Goal: Task Accomplishment & Management: Manage account settings

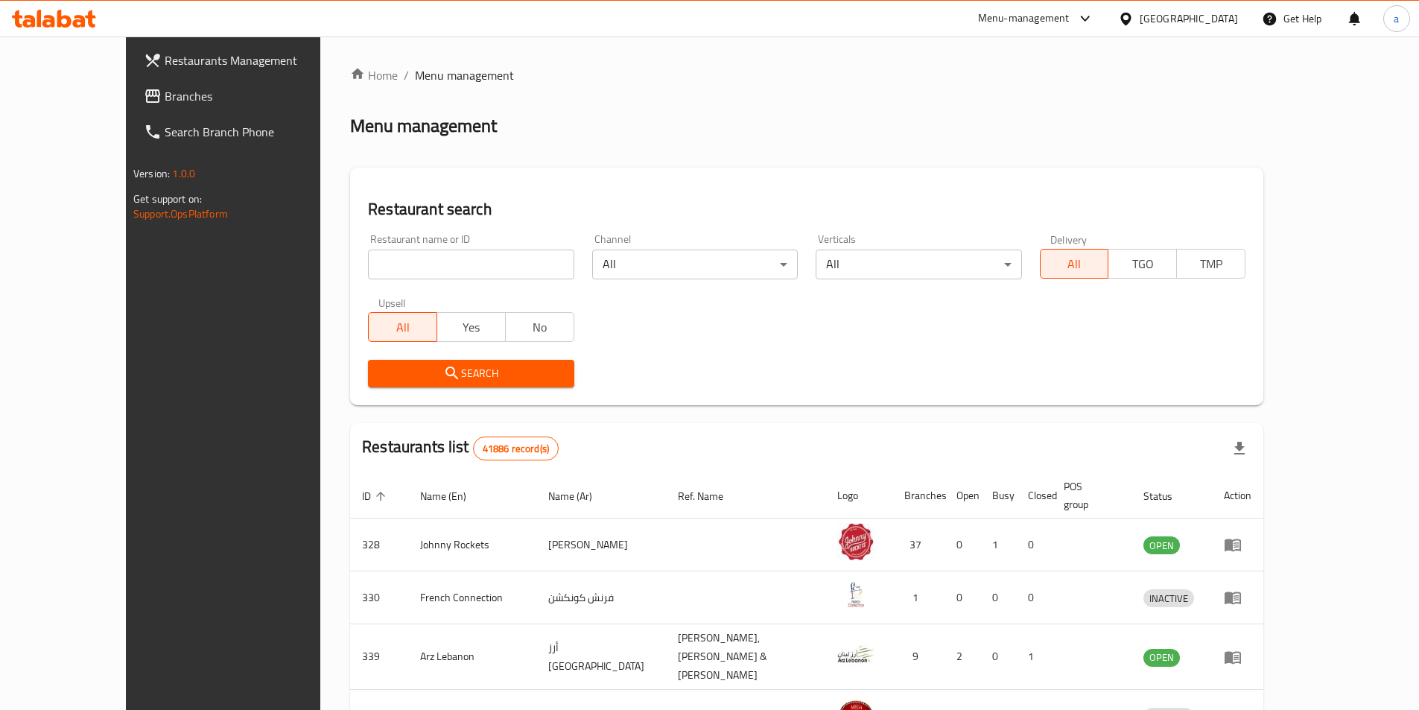
click at [1200, 25] on div "United Arab Emirates" at bounding box center [1189, 18] width 98 height 16
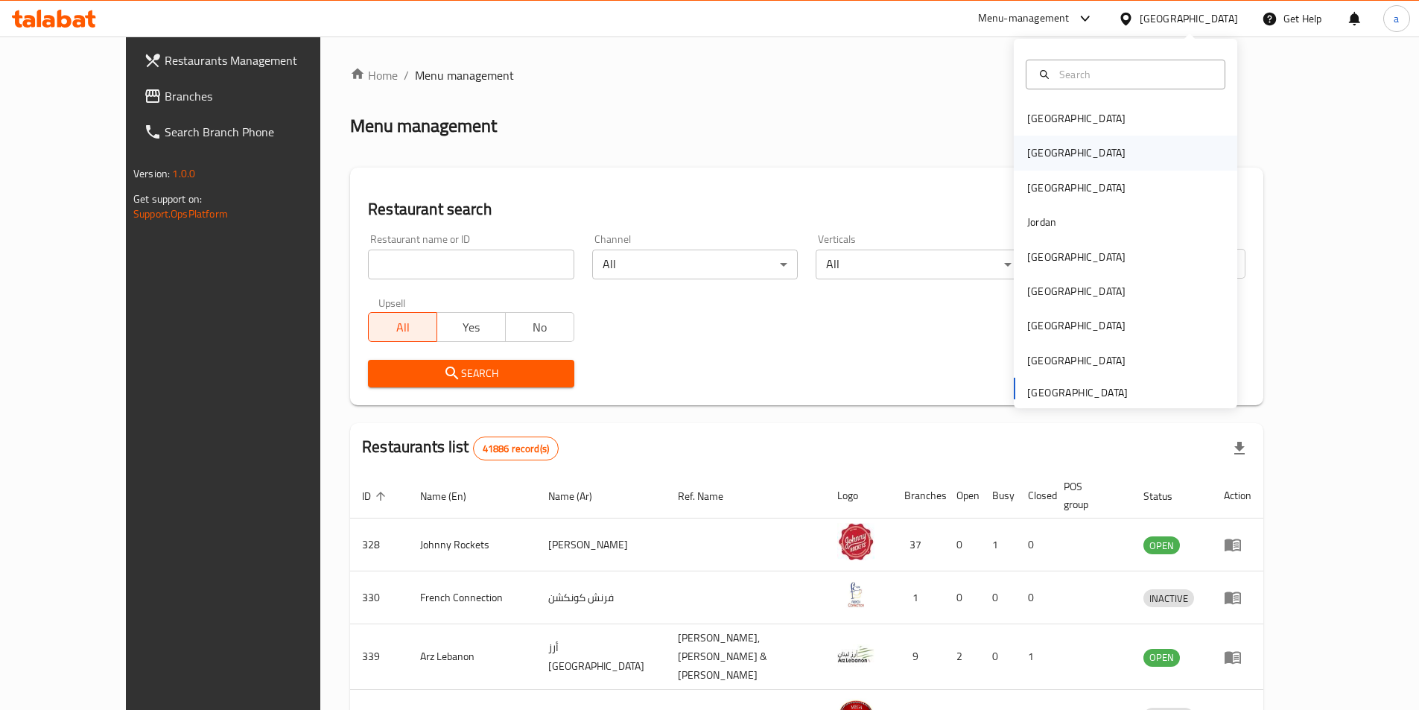
click at [1041, 161] on div "[GEOGRAPHIC_DATA]" at bounding box center [1076, 153] width 98 height 16
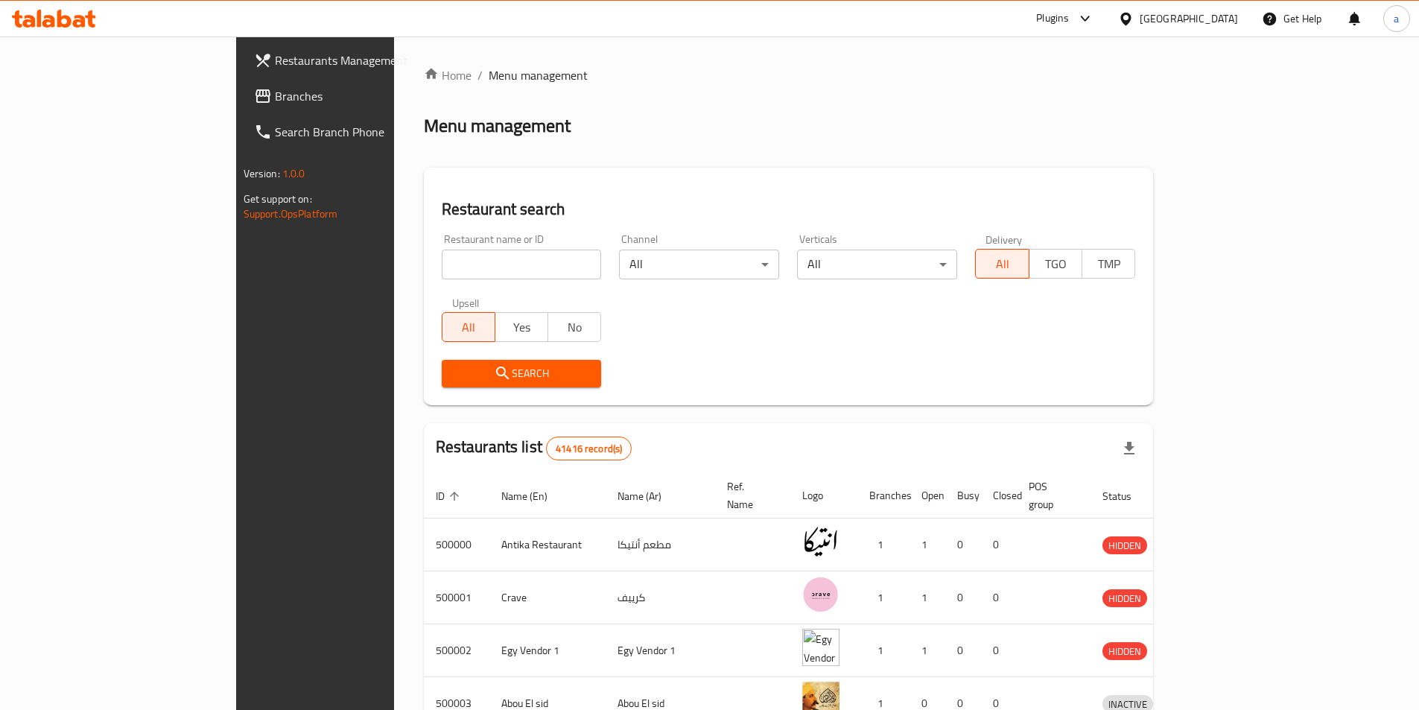
click at [275, 90] on span "Branches" at bounding box center [368, 96] width 186 height 18
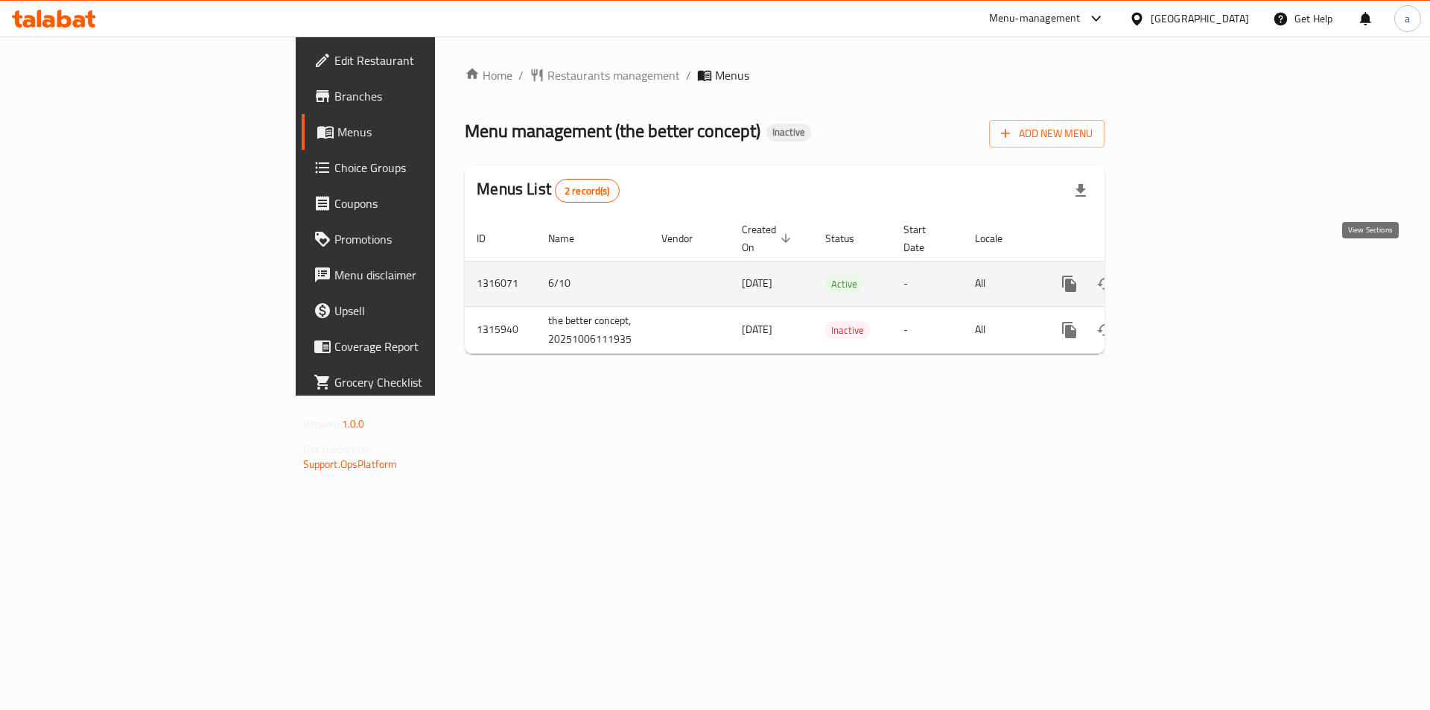
click at [1186, 275] on icon "enhanced table" at bounding box center [1177, 284] width 18 height 18
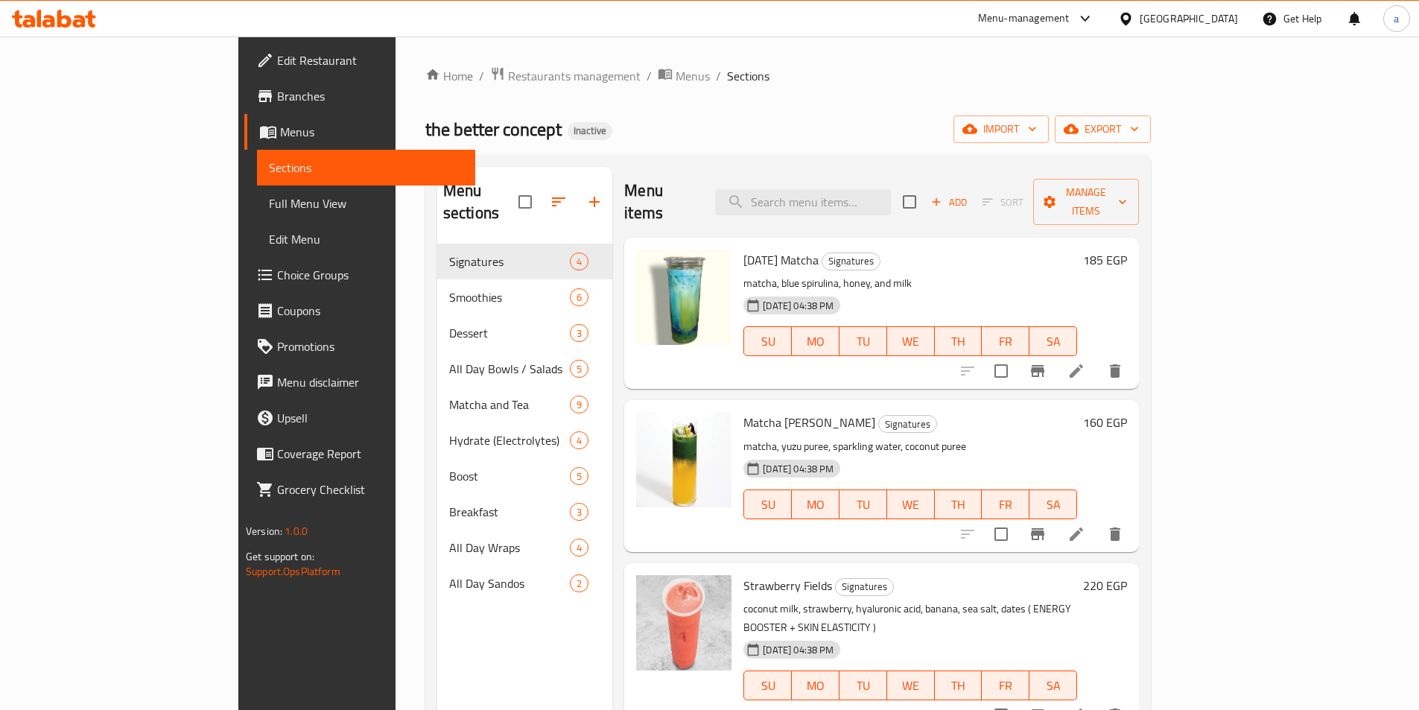
click at [269, 200] on span "Full Menu View" at bounding box center [366, 203] width 194 height 18
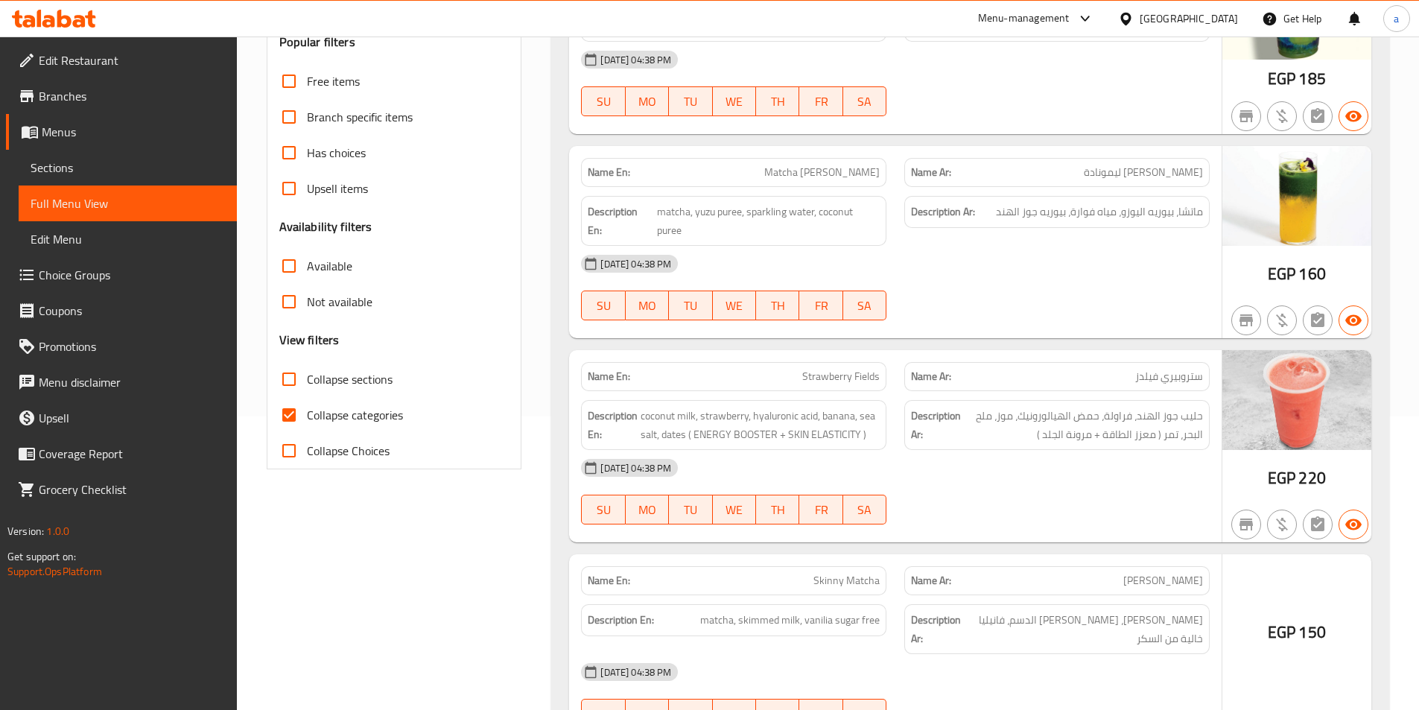
scroll to position [373, 0]
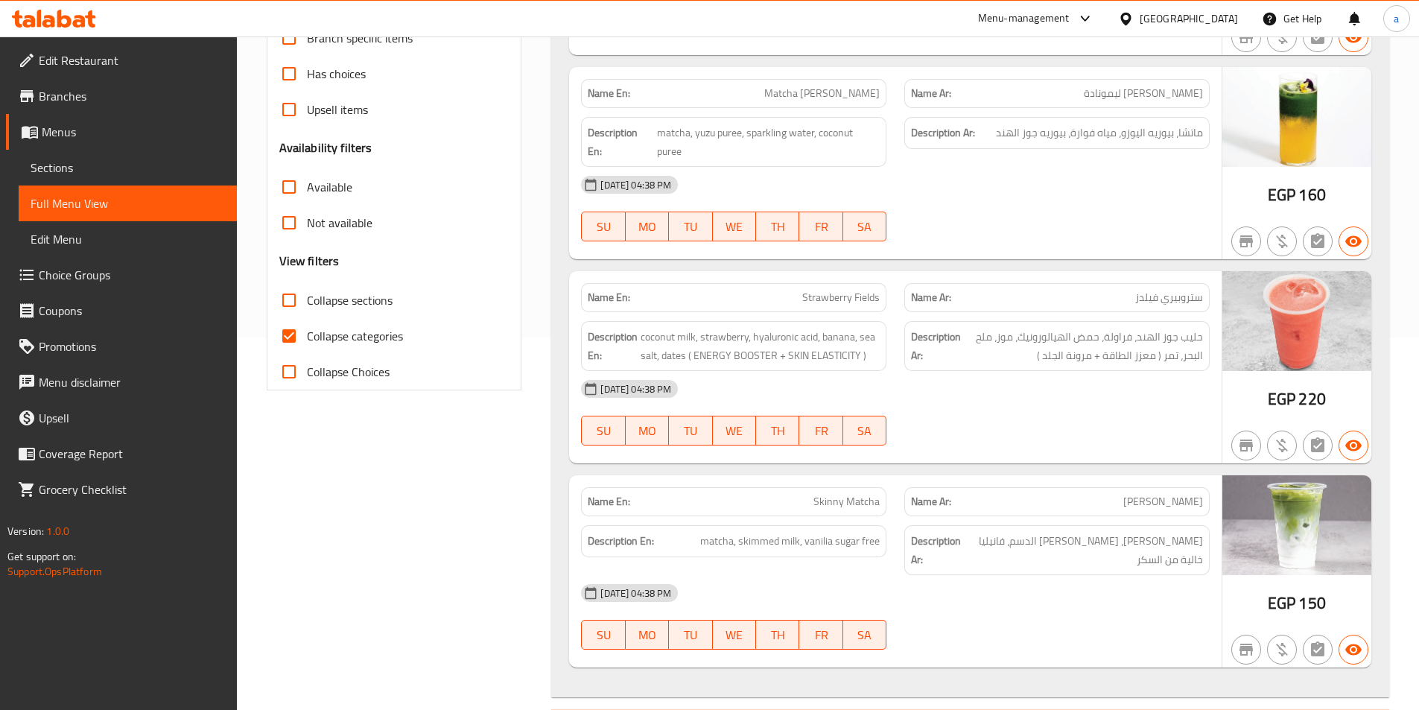
click at [288, 344] on input "Collapse categories" at bounding box center [289, 336] width 36 height 36
checkbox input "false"
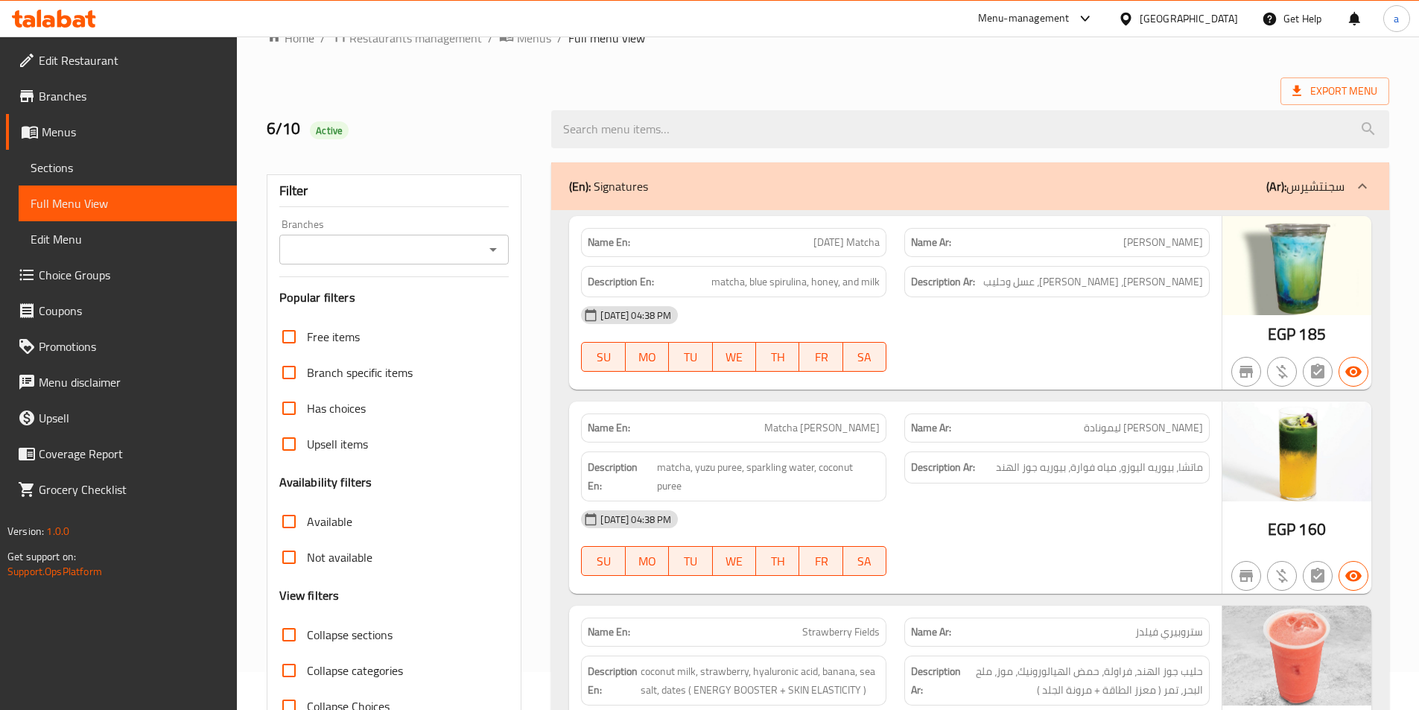
scroll to position [0, 0]
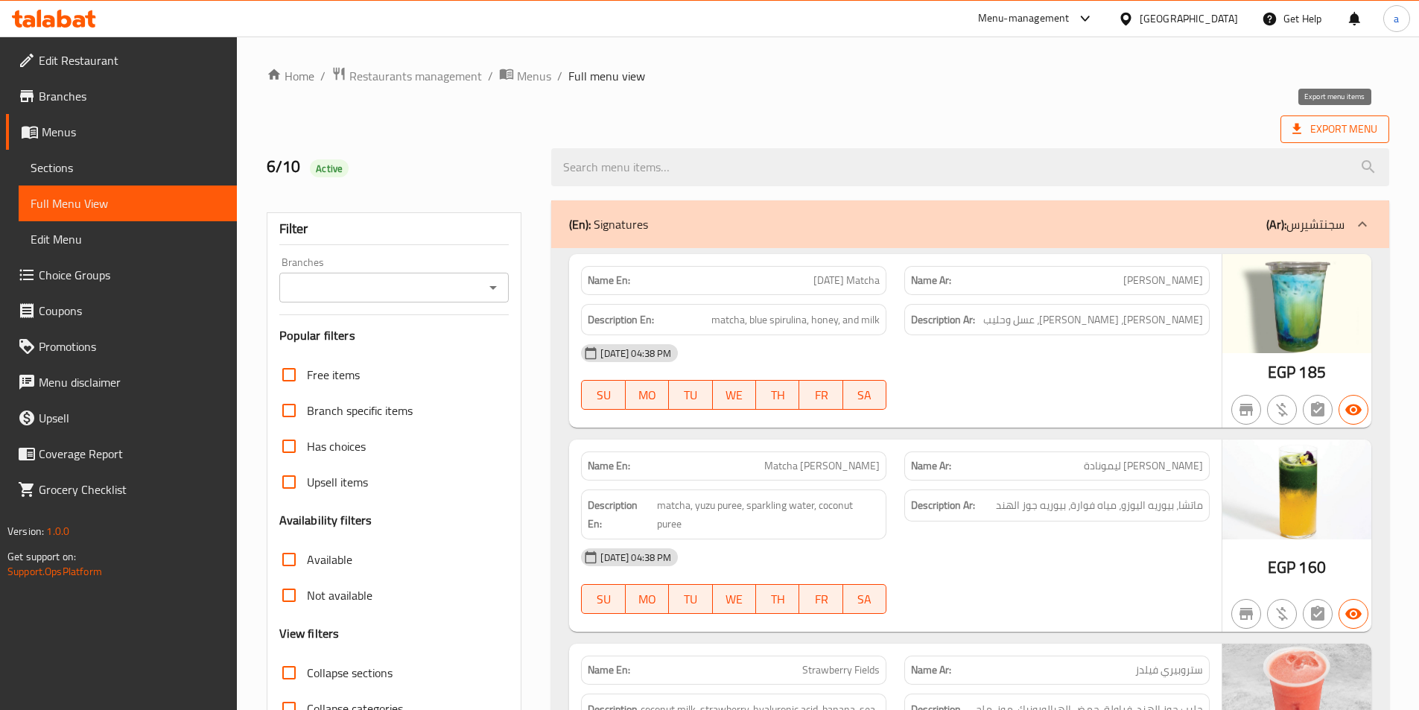
click at [1318, 125] on span "Export Menu" at bounding box center [1335, 129] width 85 height 19
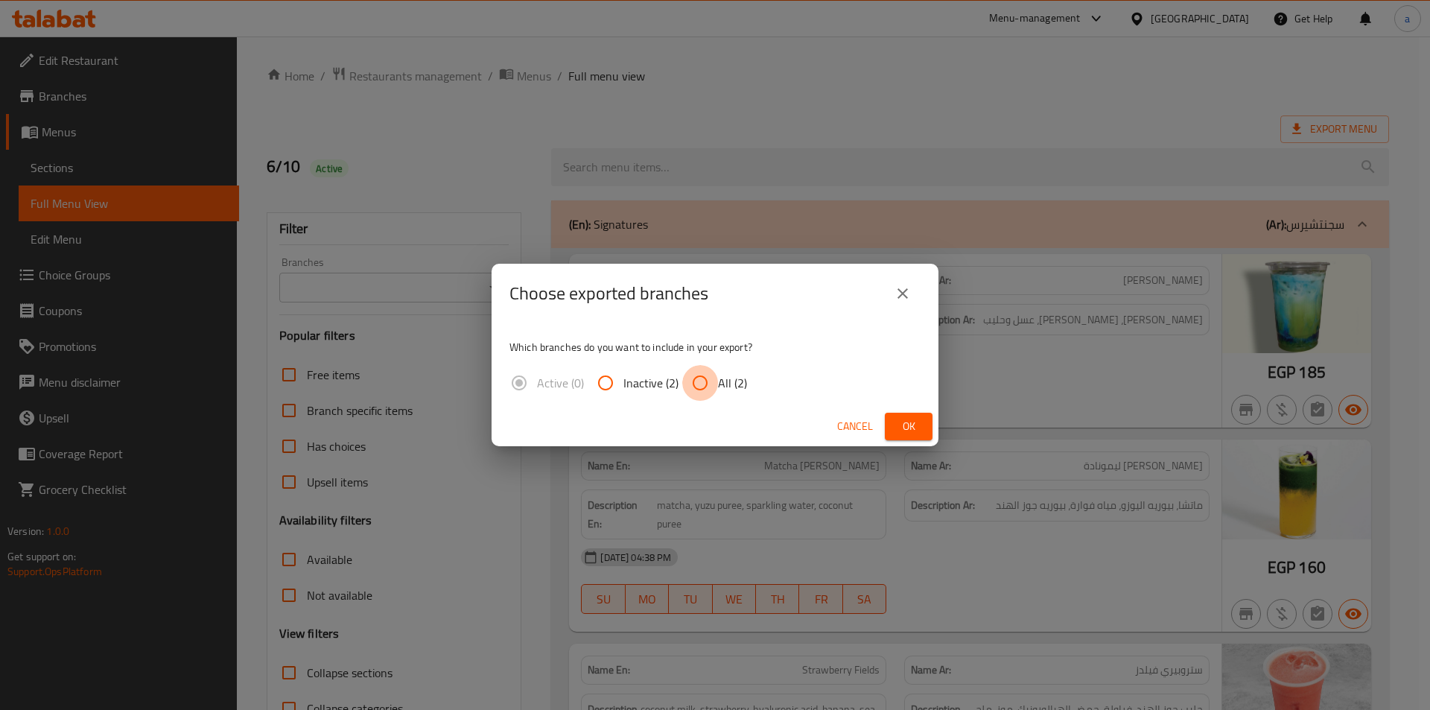
click at [700, 379] on input "All (2)" at bounding box center [700, 383] width 36 height 36
radio input "true"
click at [909, 429] on span "Ok" at bounding box center [909, 426] width 24 height 19
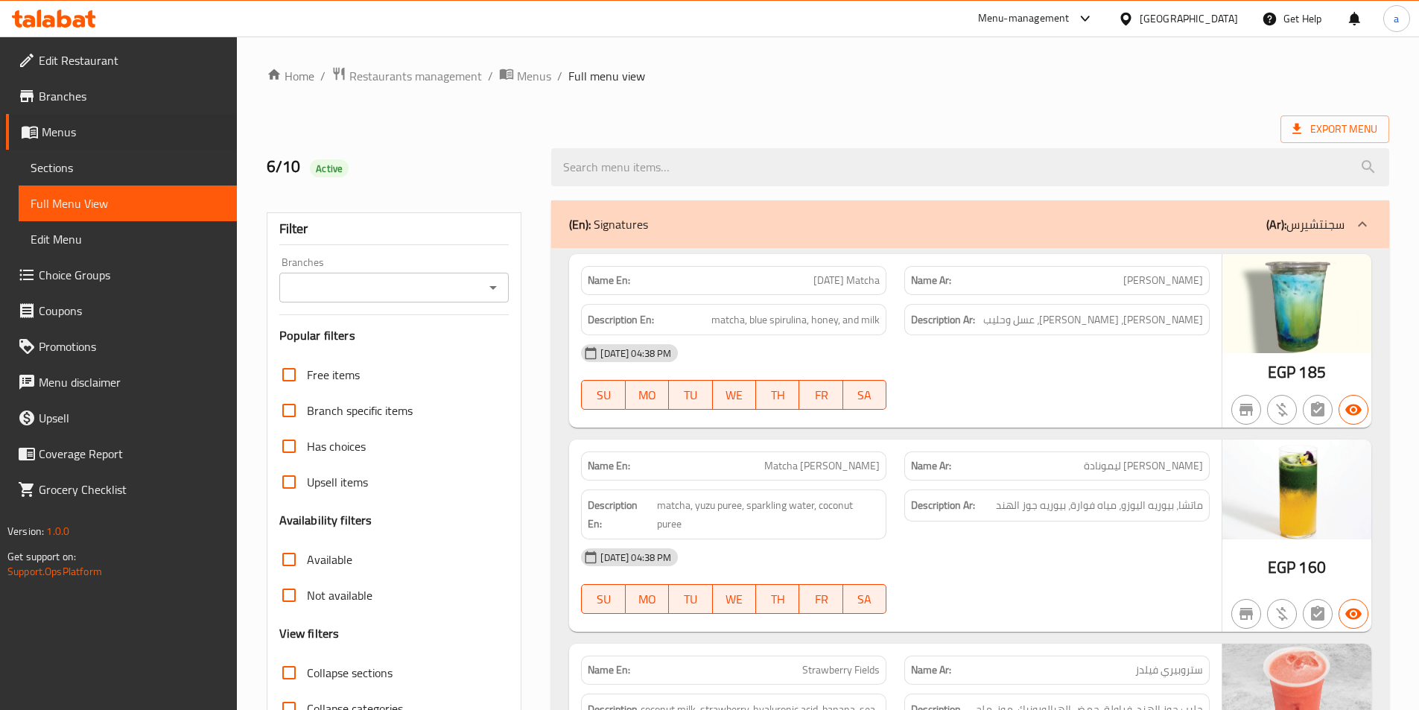
click at [0, 152] on li "Menus Sections Full Menu View Edit Menu" at bounding box center [113, 185] width 248 height 143
click at [43, 169] on span "Sections" at bounding box center [128, 168] width 194 height 18
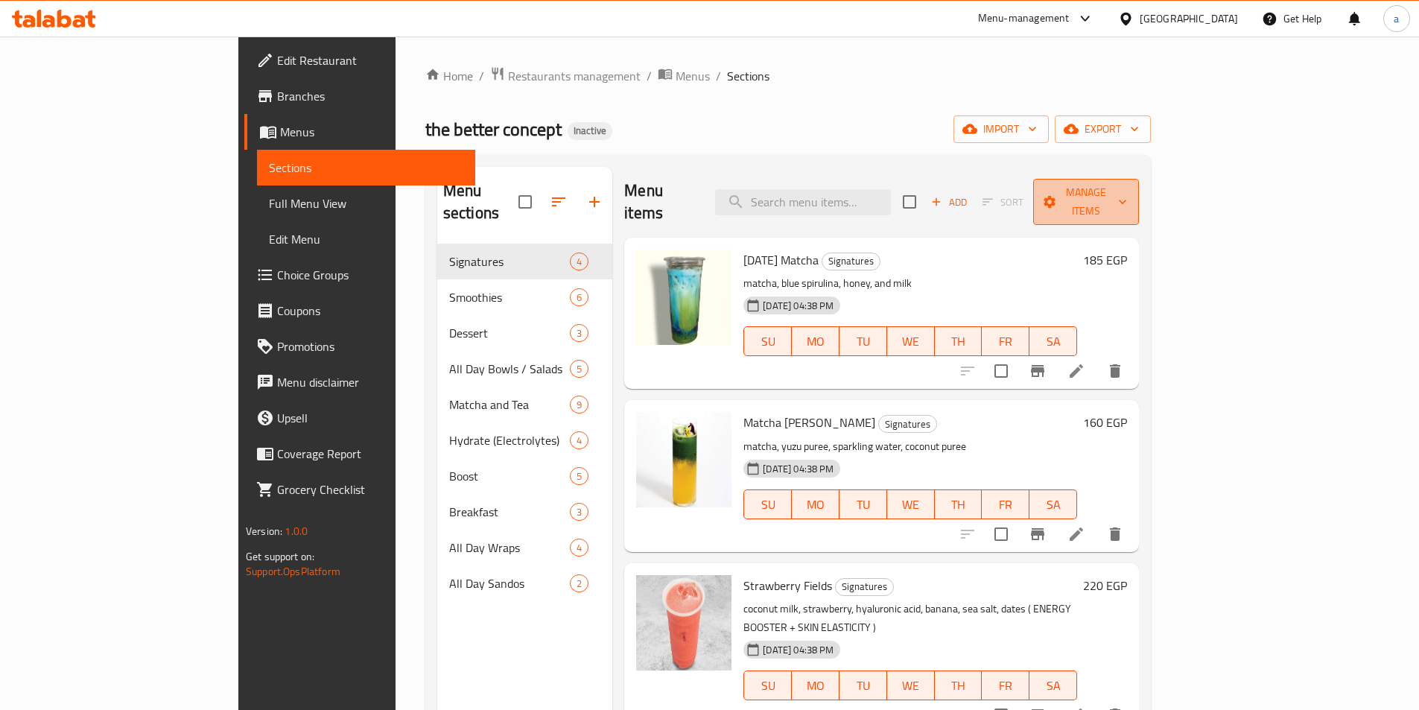
click at [1127, 191] on span "Manage items" at bounding box center [1086, 201] width 82 height 37
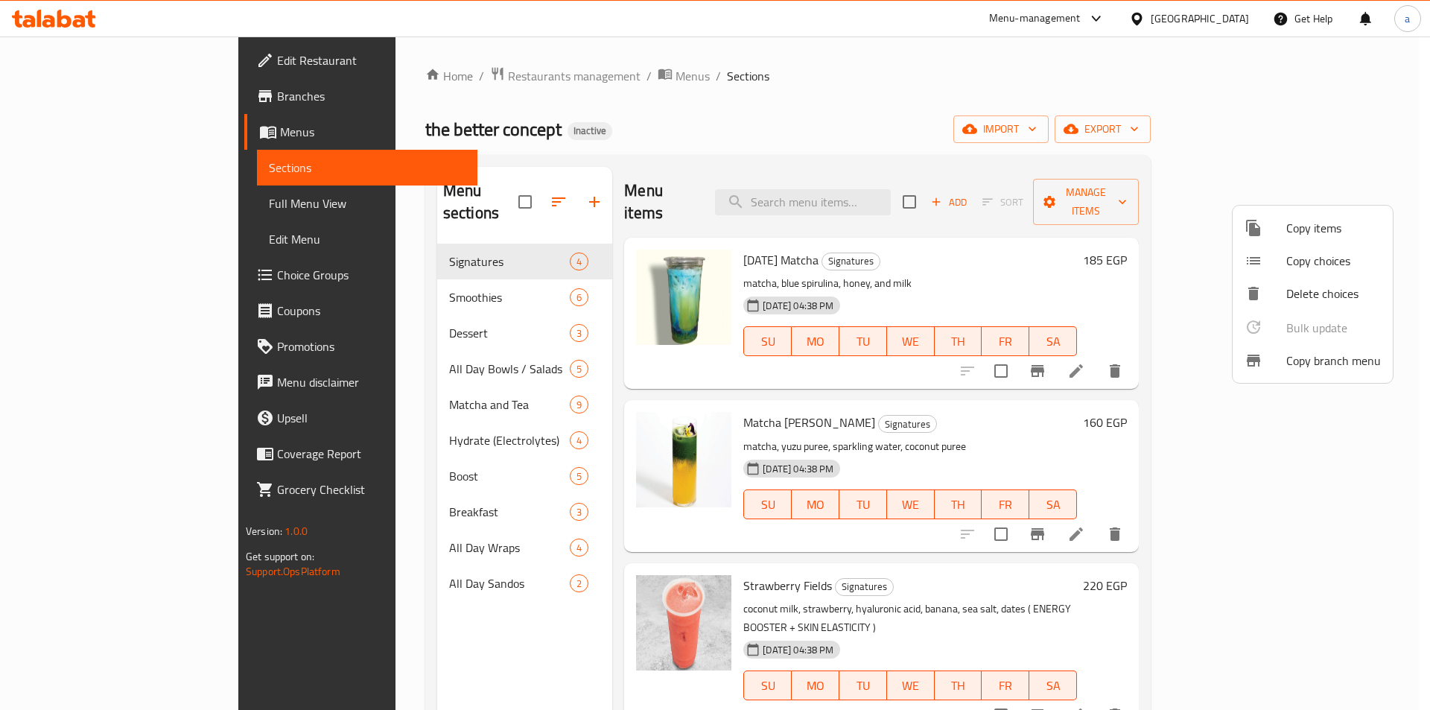
click at [1298, 365] on span "Copy branch menu" at bounding box center [1334, 361] width 95 height 18
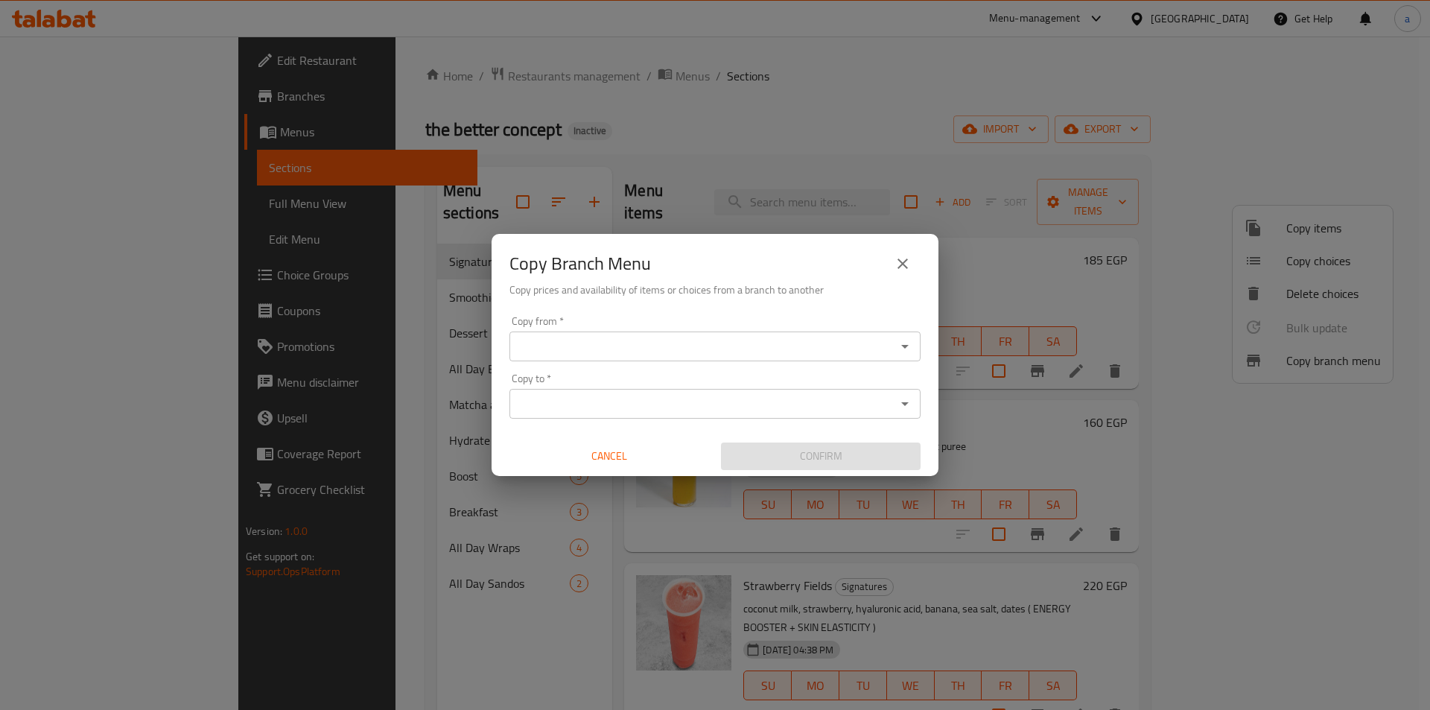
click at [860, 346] on input "Copy from   *" at bounding box center [703, 346] width 378 height 21
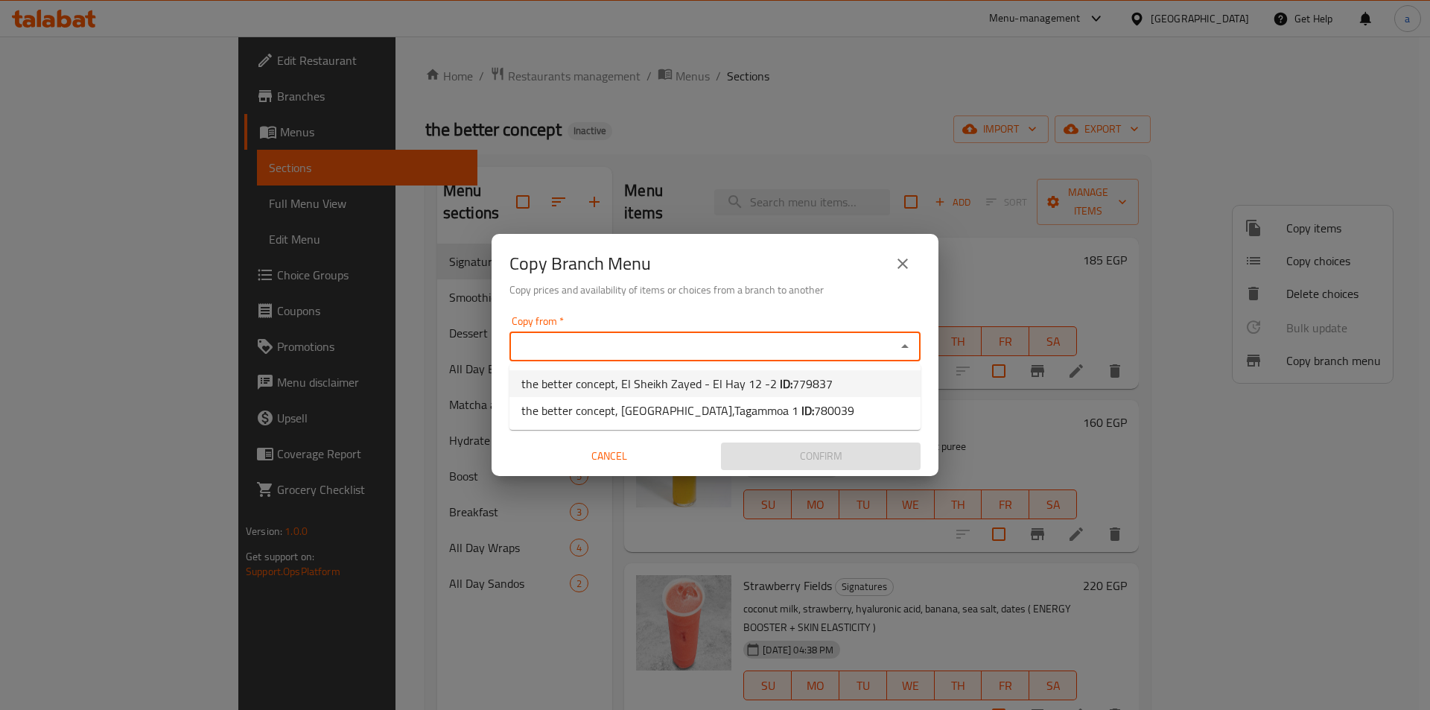
click at [809, 389] on span "779837" at bounding box center [813, 384] width 40 height 22
type input "the better concept, El Sheikh Zayed - El Hay 12 -2"
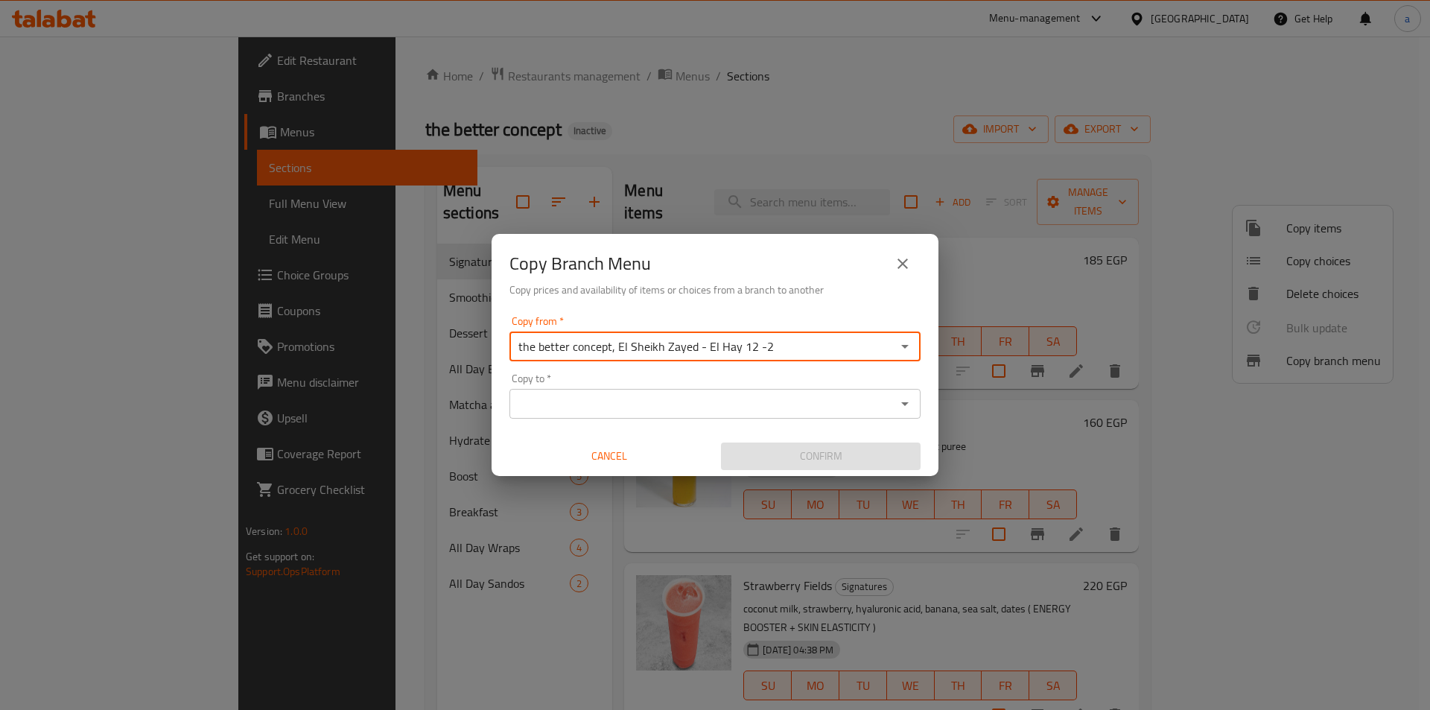
click at [746, 392] on div "Copy to *" at bounding box center [715, 404] width 411 height 30
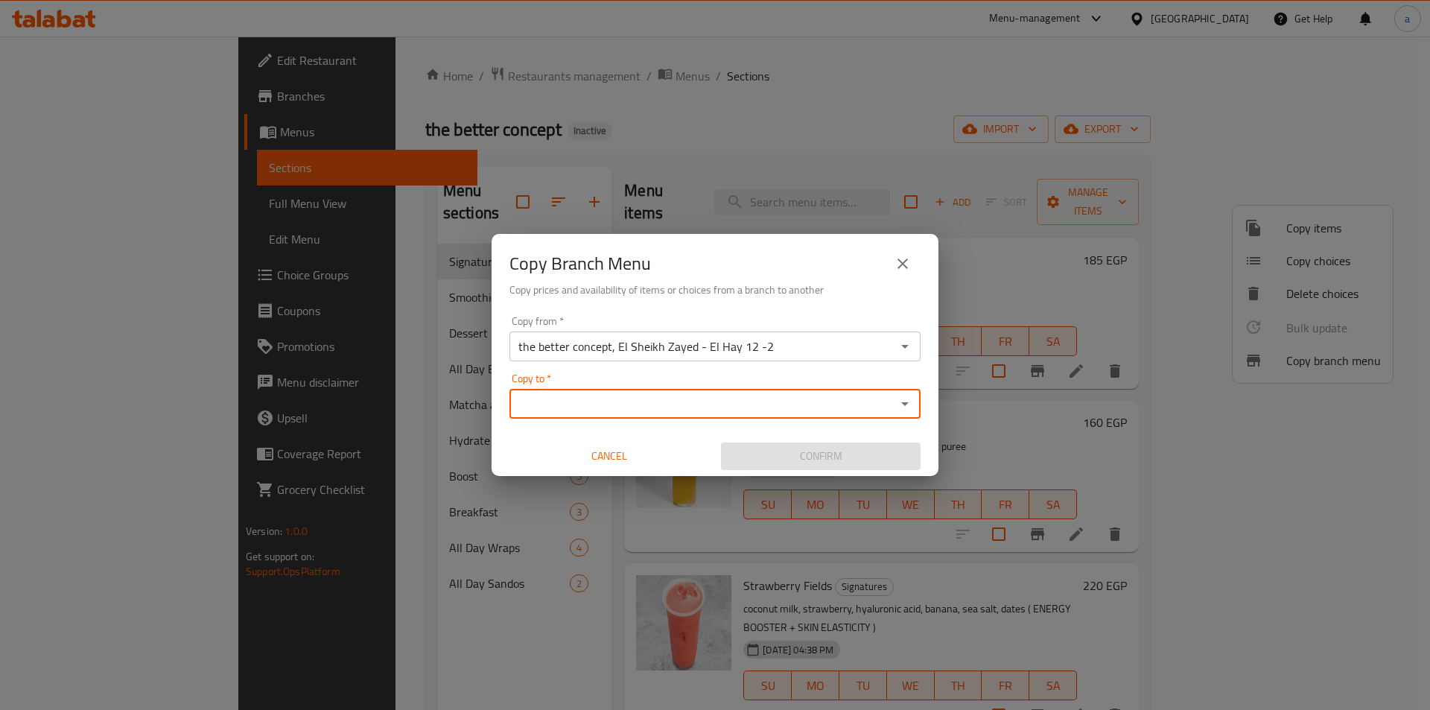
click at [729, 408] on input "Copy to   *" at bounding box center [703, 403] width 378 height 21
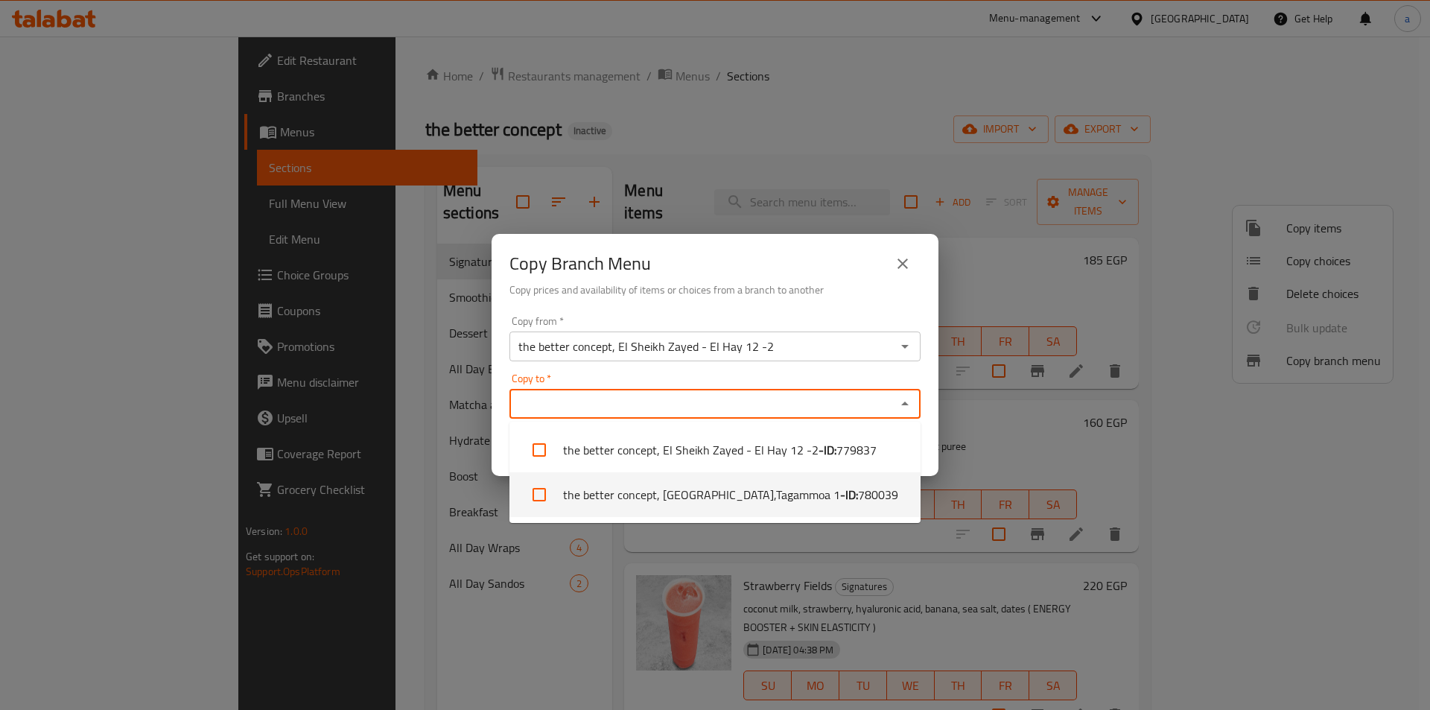
click at [736, 482] on li "the better concept, New Cairo,Tagammoa 1 - ID: 780039" at bounding box center [715, 494] width 411 height 45
checkbox input "true"
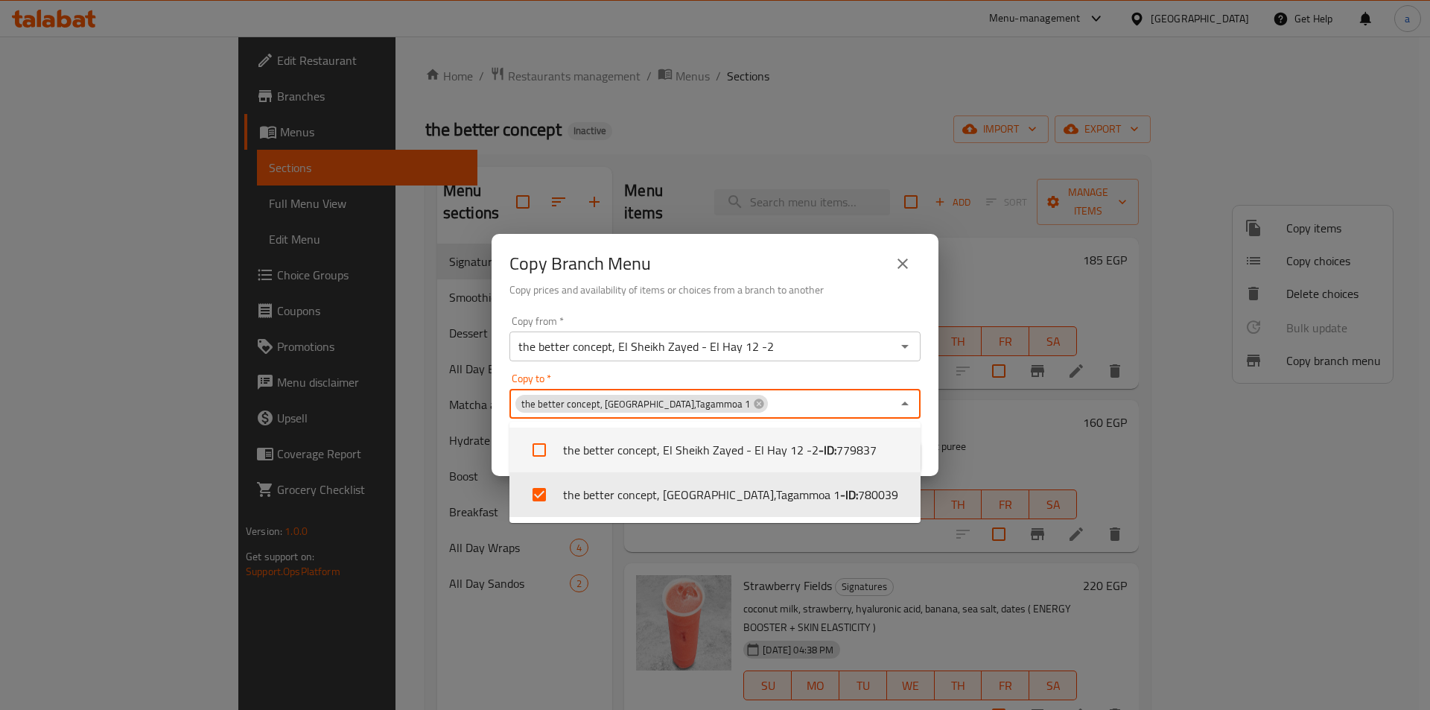
click at [826, 298] on div "Copy Branch Menu Copy prices and availability of items or choices from a branch…" at bounding box center [715, 272] width 447 height 76
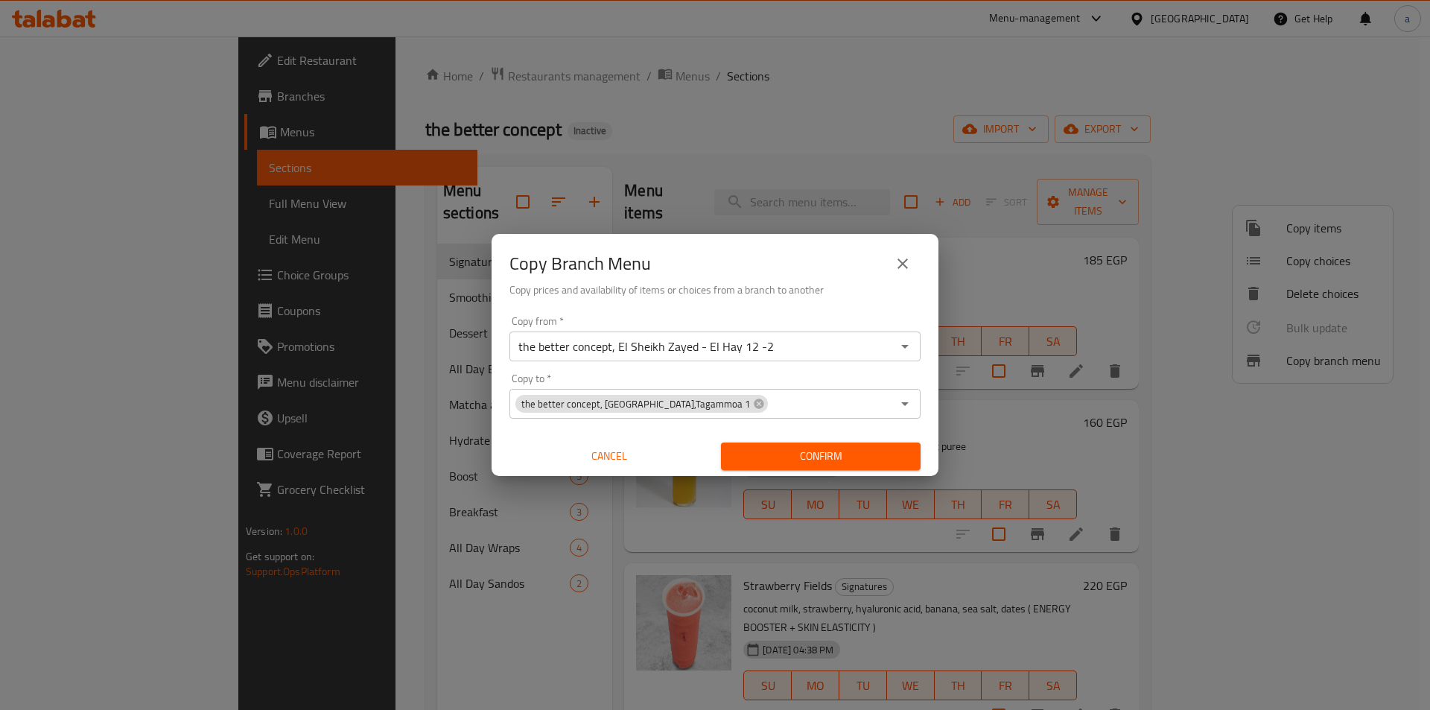
click at [910, 264] on icon "close" at bounding box center [903, 264] width 18 height 18
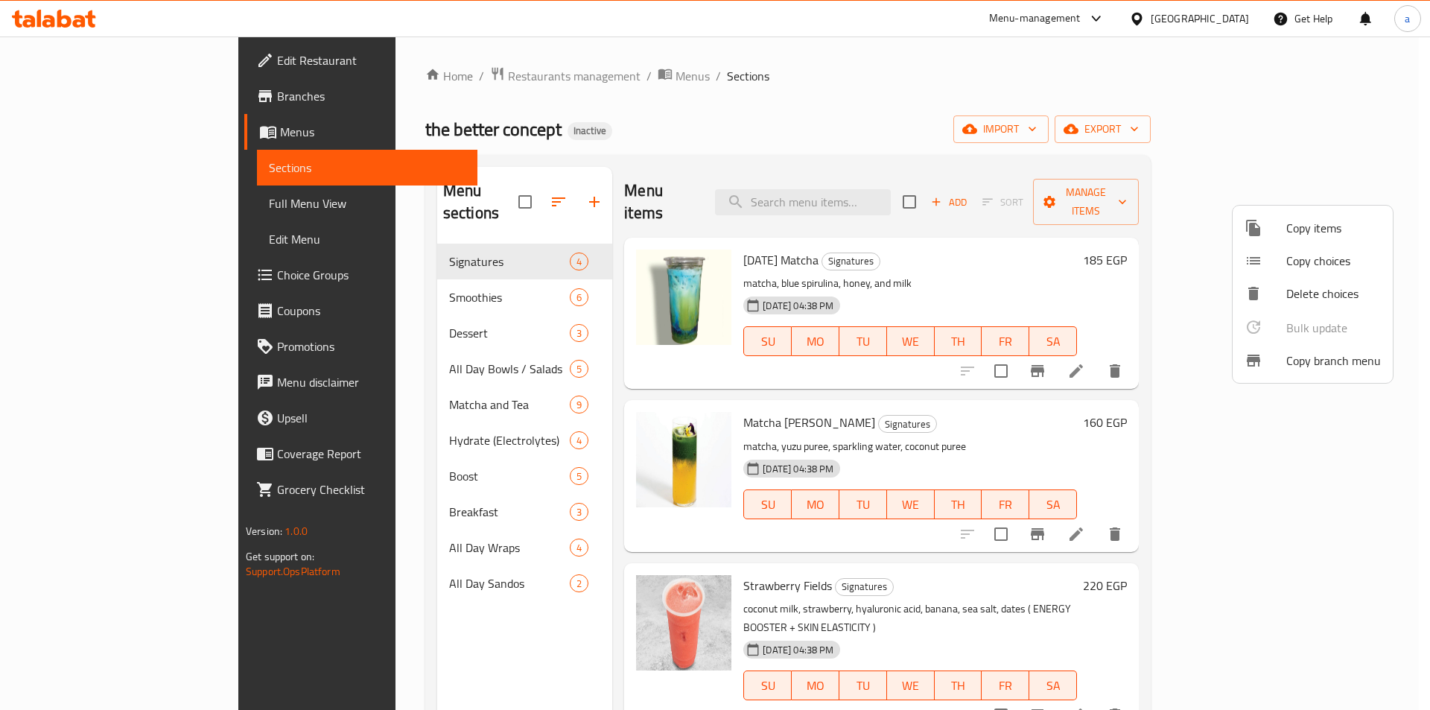
click at [373, 79] on div at bounding box center [715, 355] width 1430 height 710
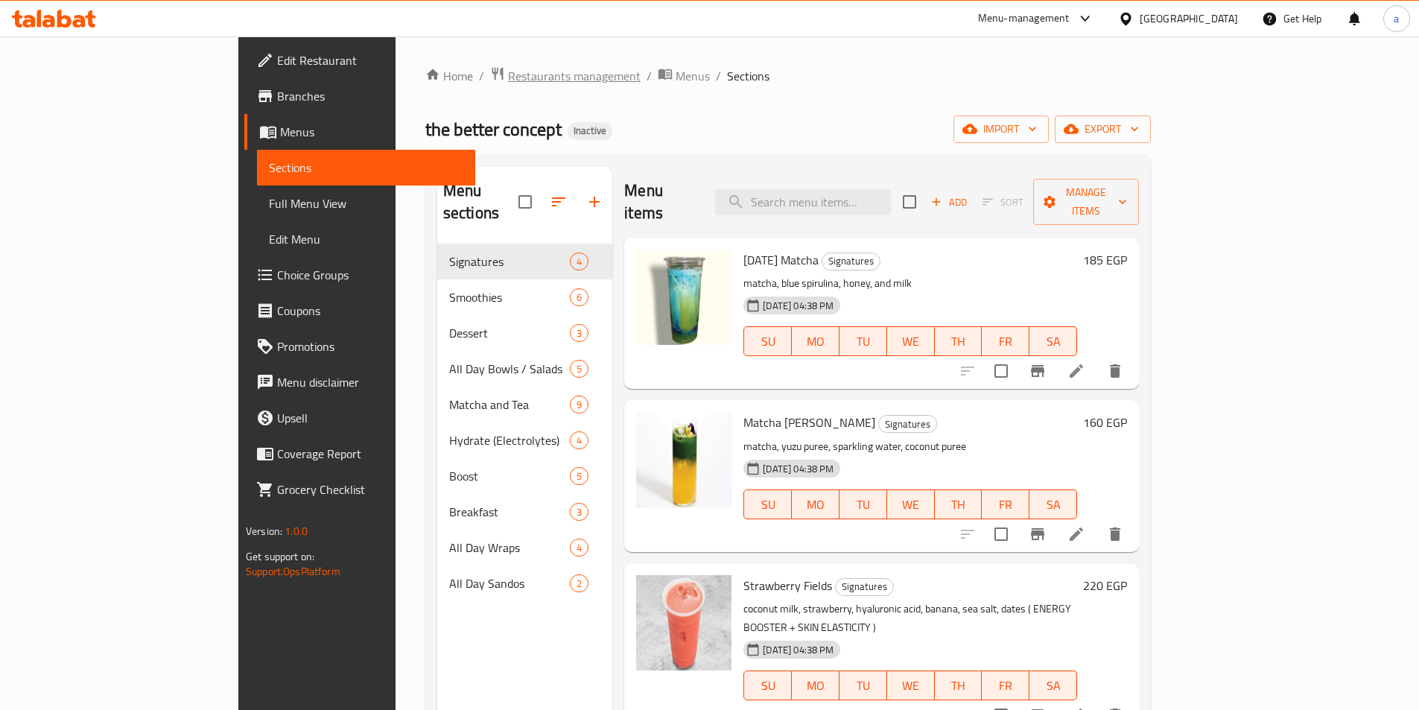
click at [508, 69] on span "Restaurants management" at bounding box center [574, 76] width 133 height 18
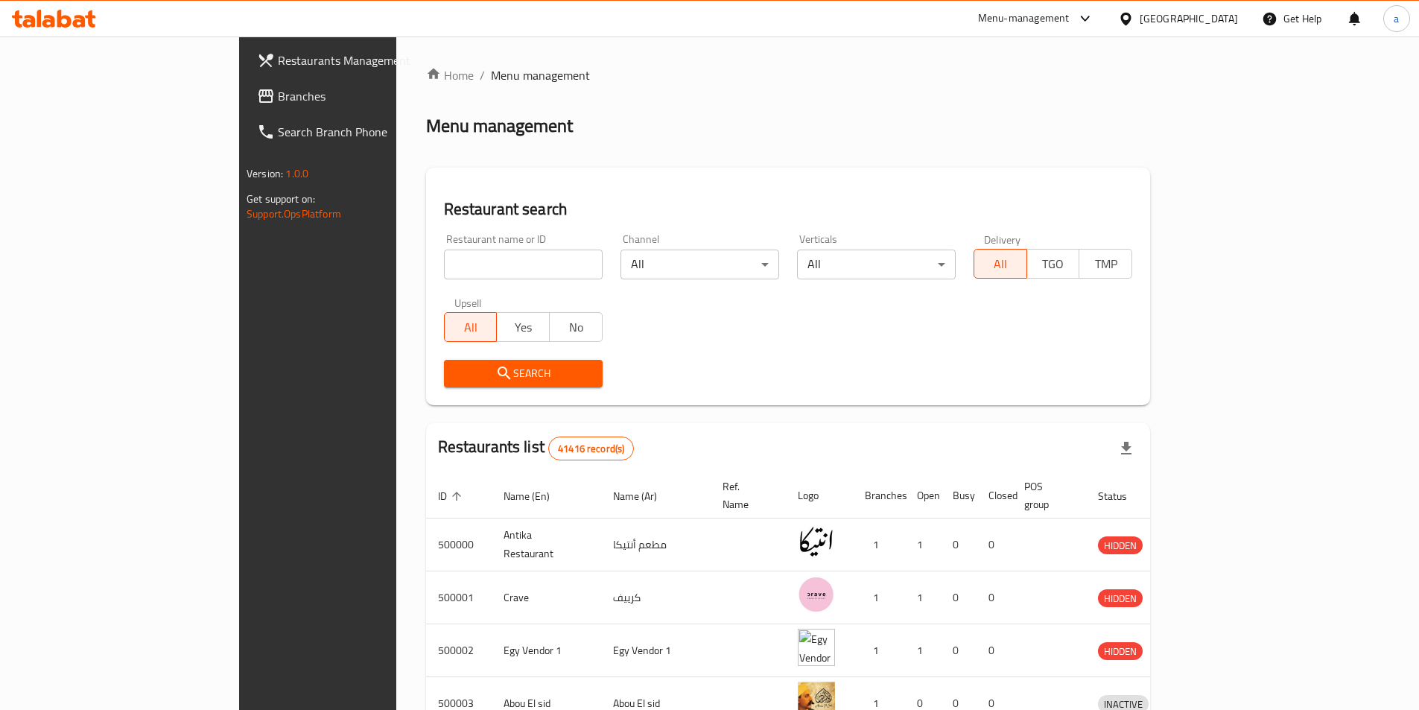
click at [278, 103] on span "Branches" at bounding box center [371, 96] width 186 height 18
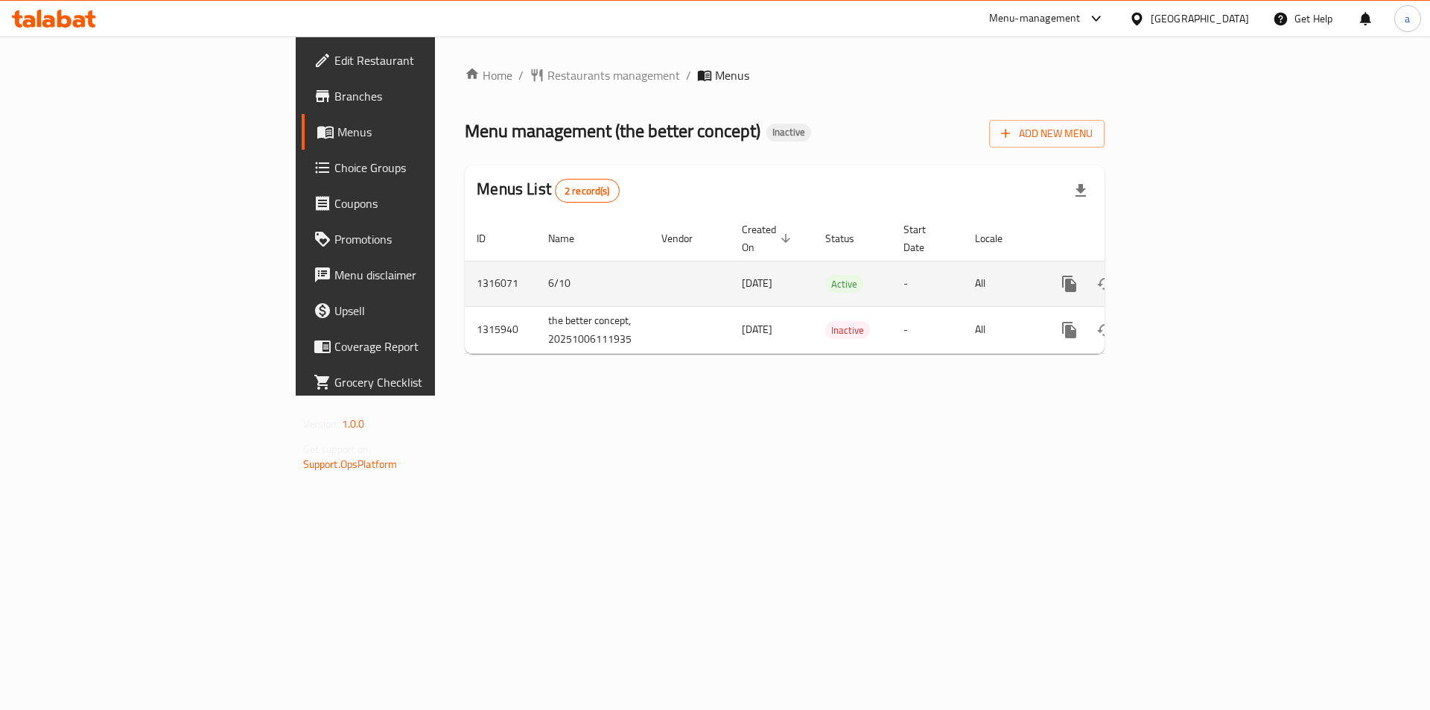
click at [650, 276] on td "enhanced table" at bounding box center [690, 283] width 80 height 45
click at [650, 277] on td "enhanced table" at bounding box center [690, 283] width 80 height 45
drag, startPoint x: 469, startPoint y: 277, endPoint x: 397, endPoint y: 265, distance: 72.5
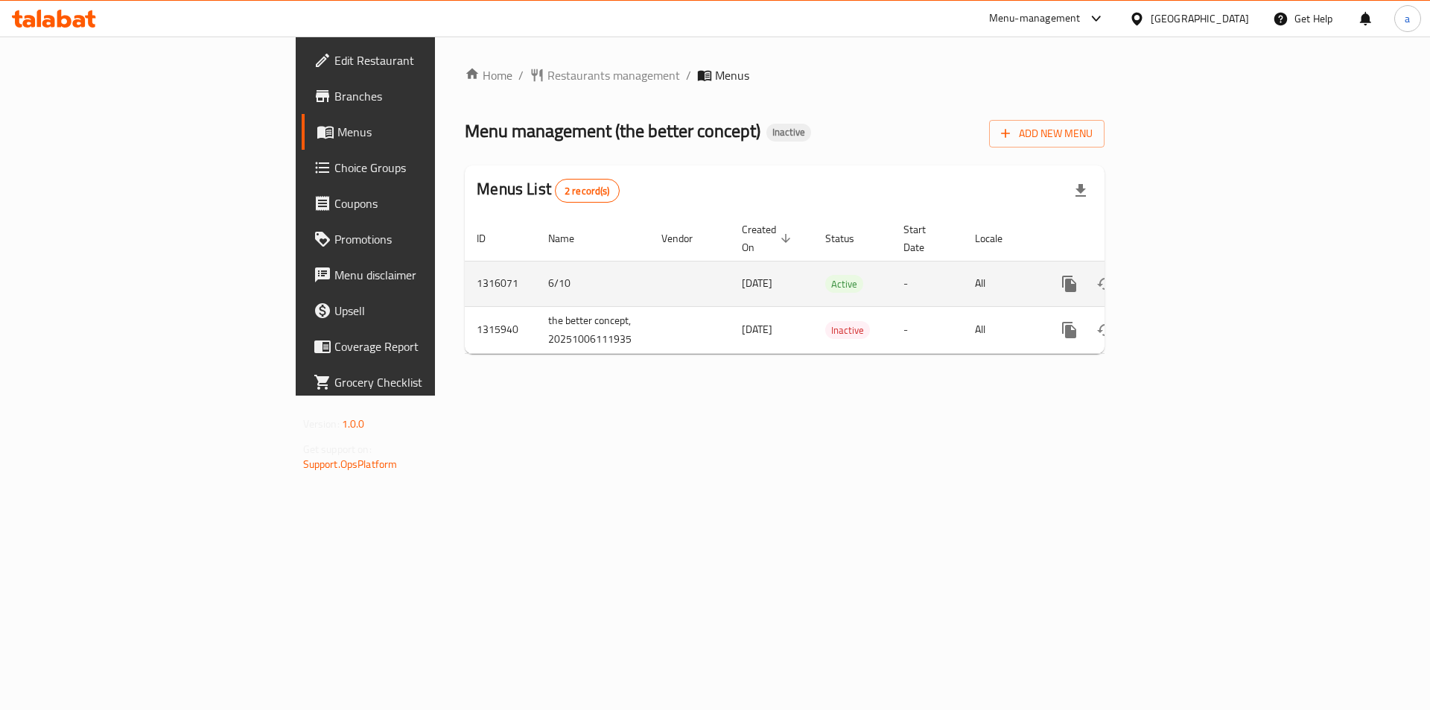
click at [650, 277] on td "enhanced table" at bounding box center [690, 283] width 80 height 45
drag, startPoint x: 335, startPoint y: 270, endPoint x: 764, endPoint y: 284, distance: 430.1
click at [764, 284] on tr "1316071 6/10 [DATE] Active - All" at bounding box center [836, 283] width 742 height 45
click at [730, 270] on td "[DATE]" at bounding box center [771, 283] width 83 height 45
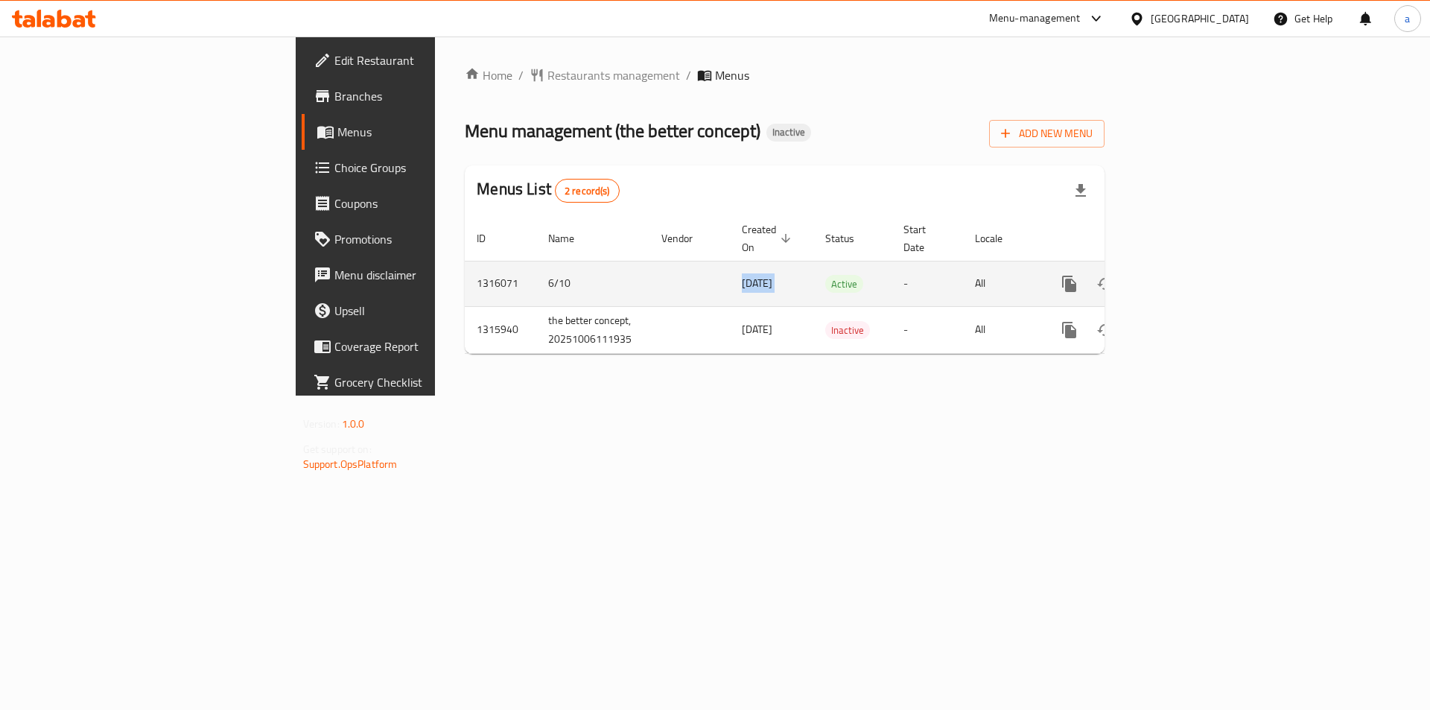
click at [730, 270] on td "[DATE]" at bounding box center [771, 283] width 83 height 45
drag, startPoint x: 347, startPoint y: 259, endPoint x: 1325, endPoint y: 273, distance: 977.6
click at [1207, 273] on tr "1316071 6/10 [DATE] Active - All" at bounding box center [836, 283] width 742 height 45
click at [1195, 271] on link "enhanced table" at bounding box center [1177, 284] width 36 height 36
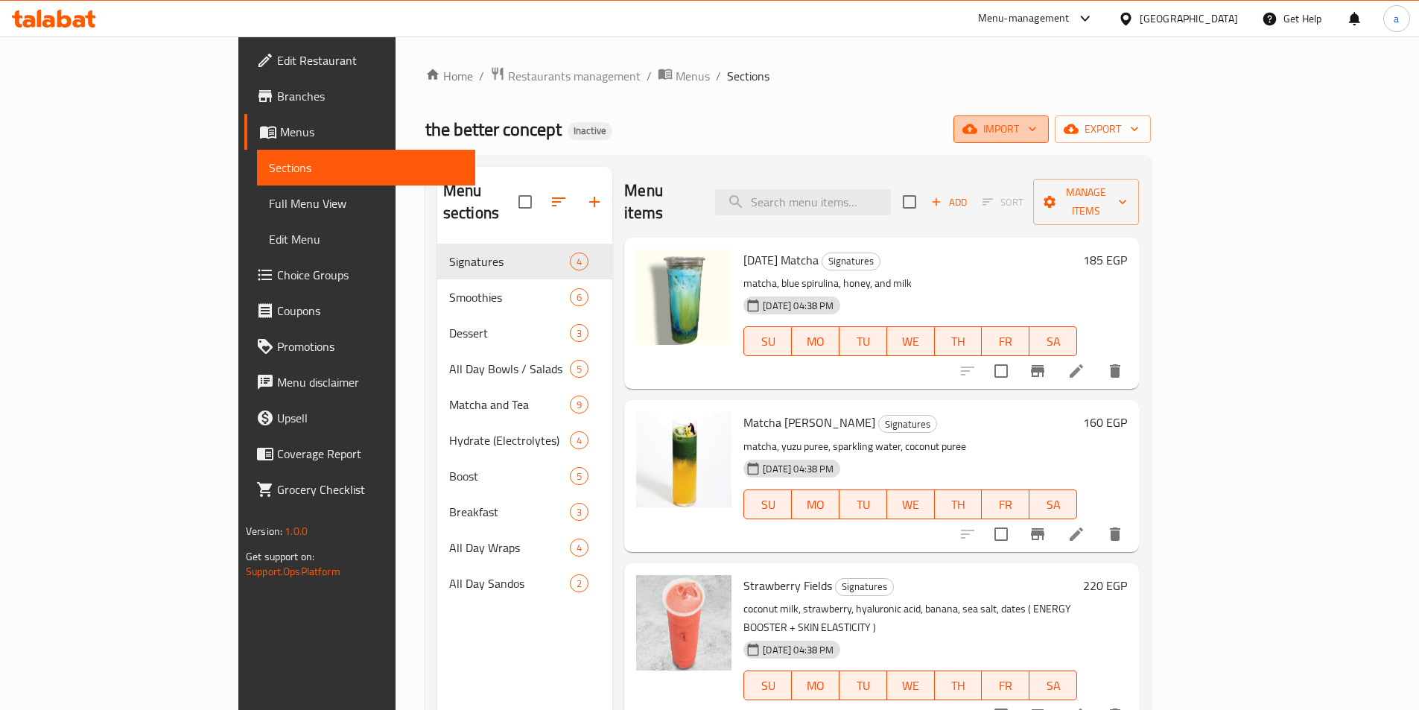
click at [1037, 132] on span "import" at bounding box center [1002, 129] width 72 height 19
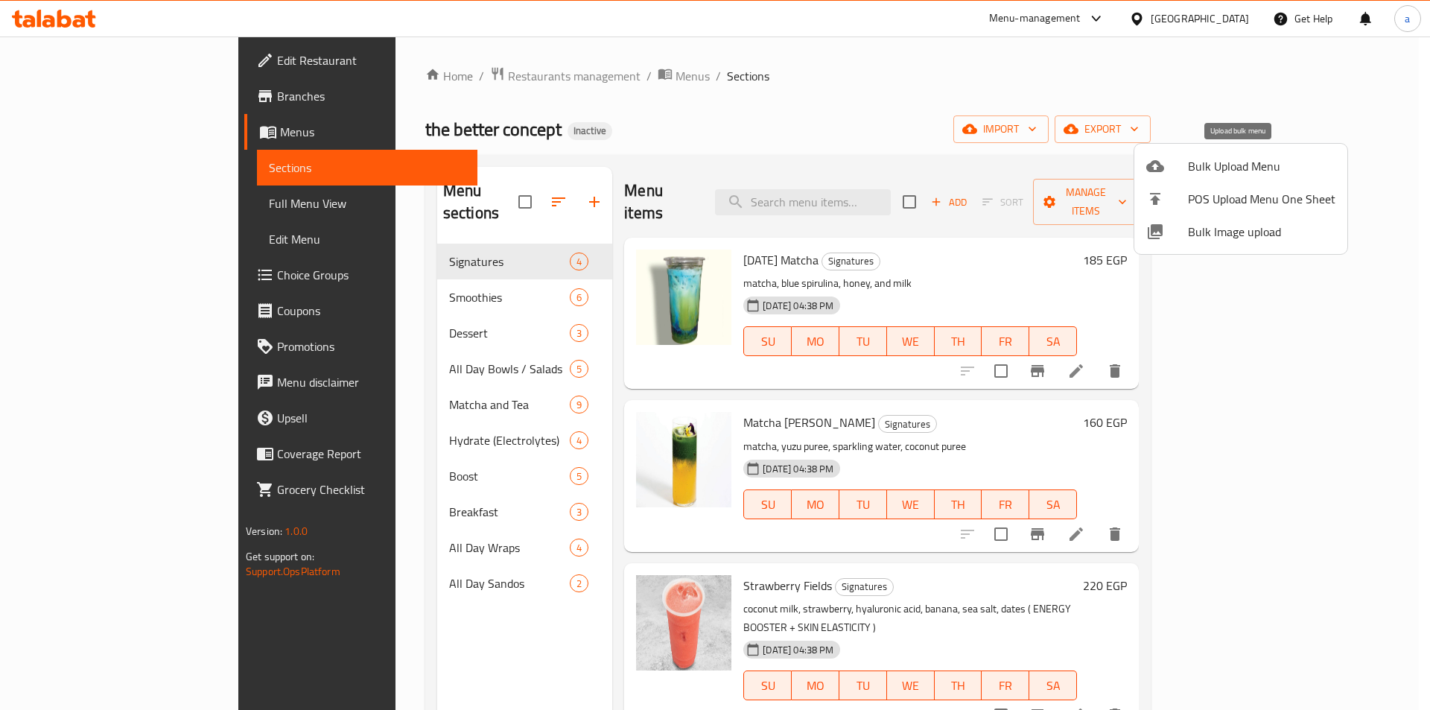
click at [1190, 161] on span "Bulk Upload Menu" at bounding box center [1262, 166] width 148 height 18
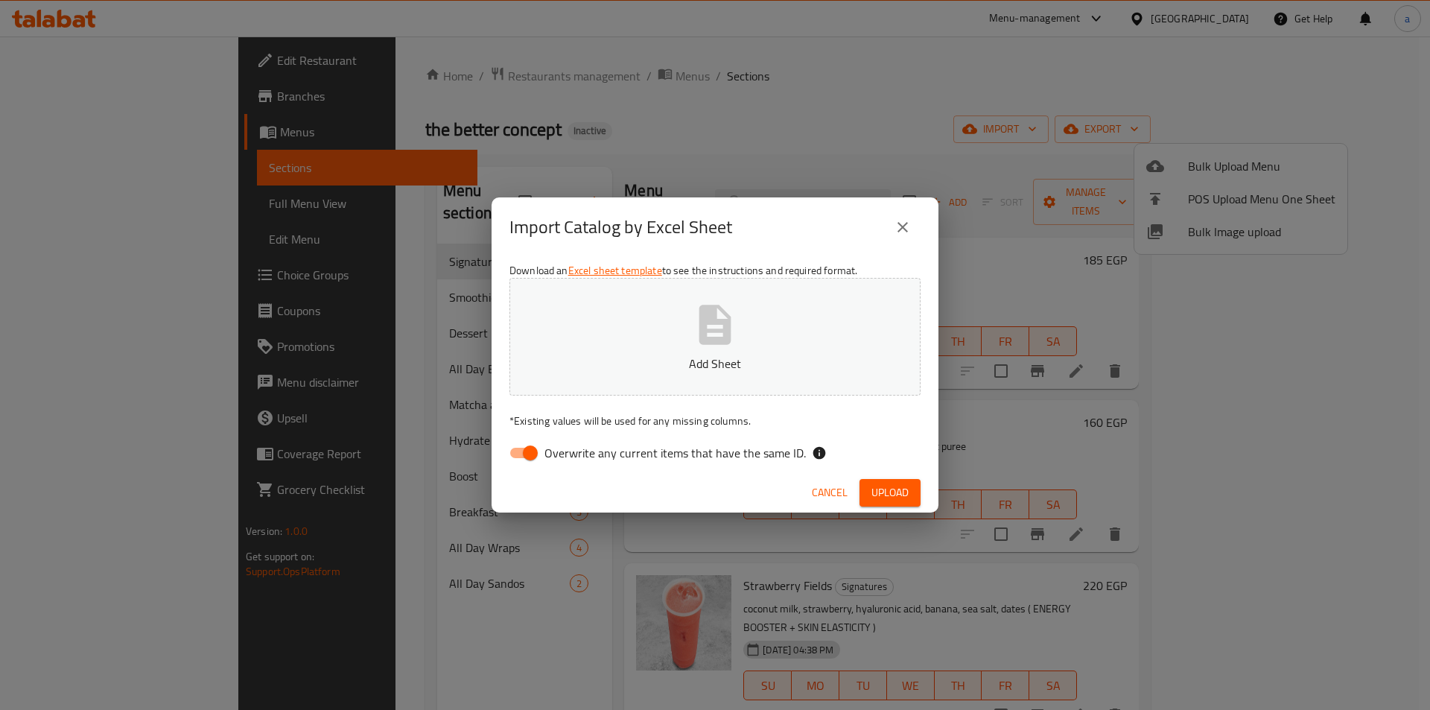
click at [513, 447] on input "Overwrite any current items that have the same ID." at bounding box center [530, 453] width 85 height 28
checkbox input "false"
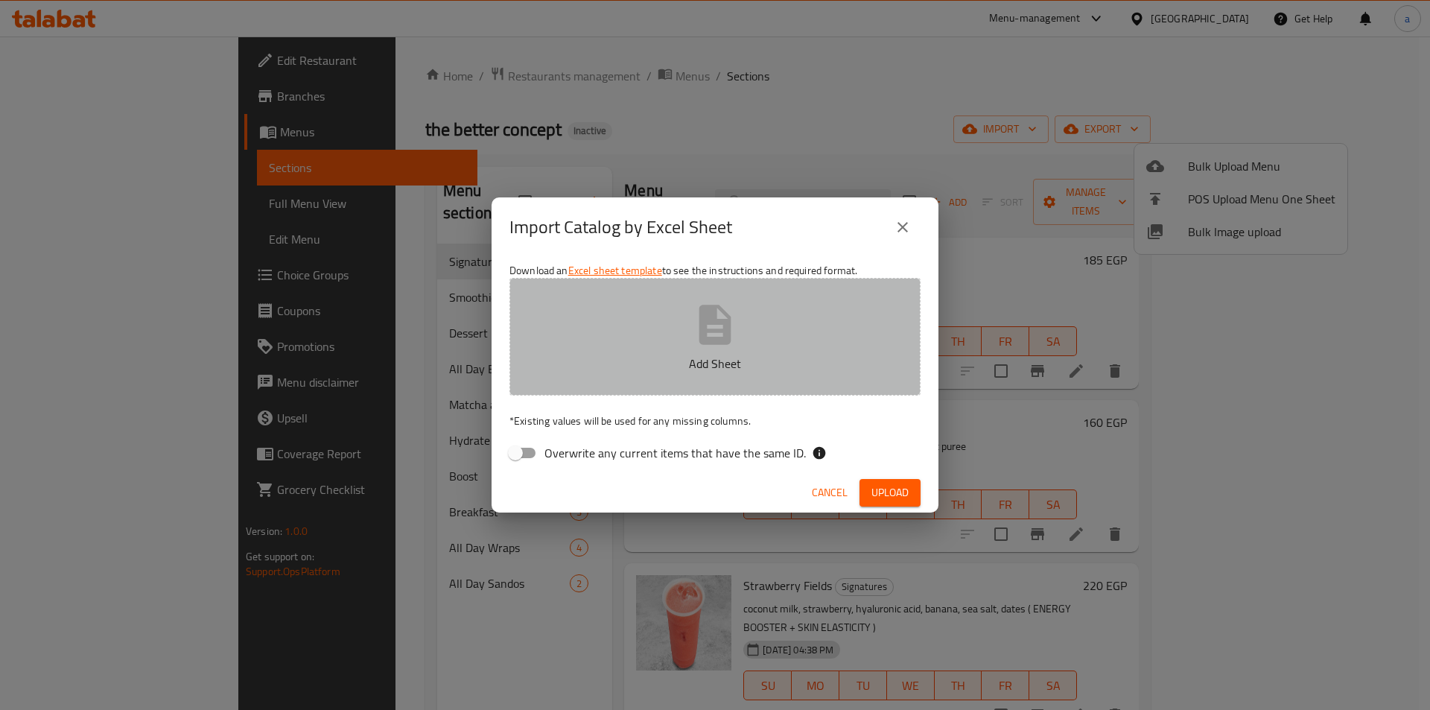
click at [635, 354] on button "Add Sheet" at bounding box center [715, 337] width 411 height 118
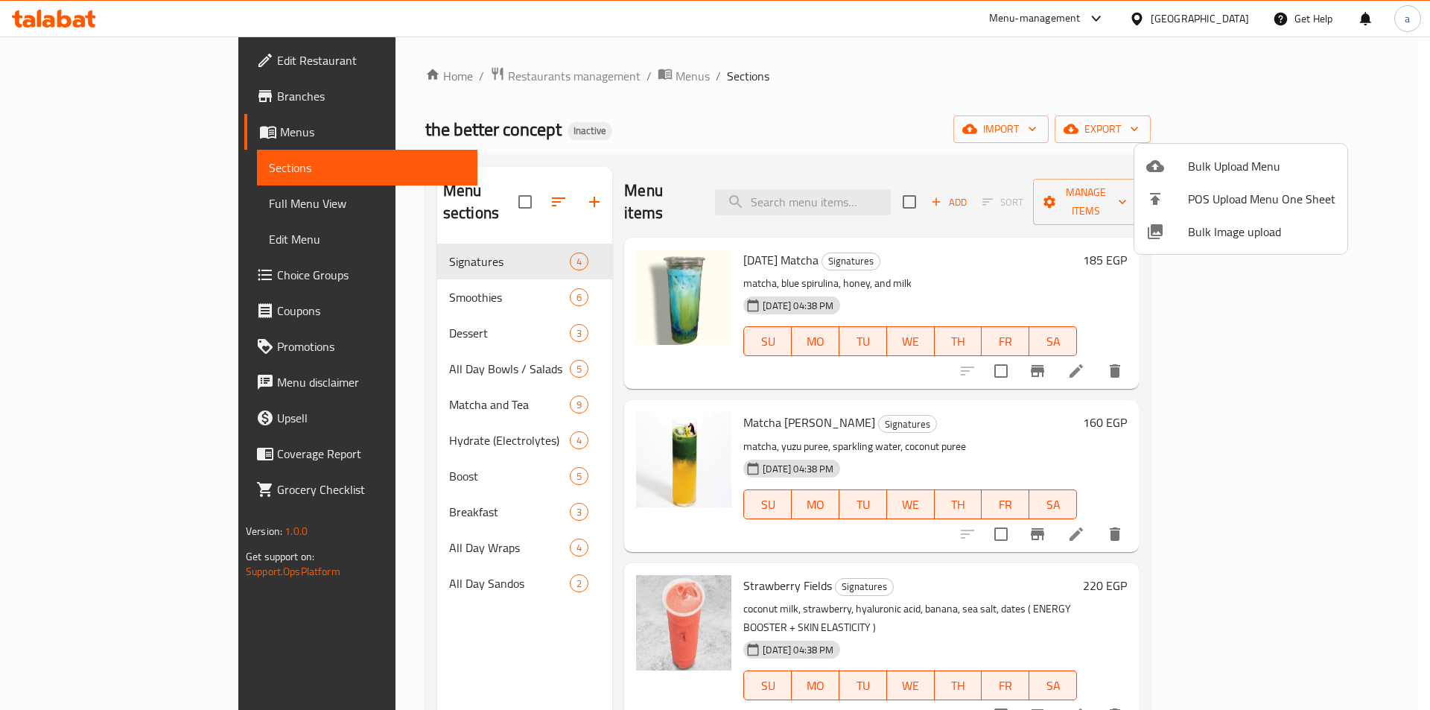
click at [66, 94] on div at bounding box center [715, 355] width 1430 height 710
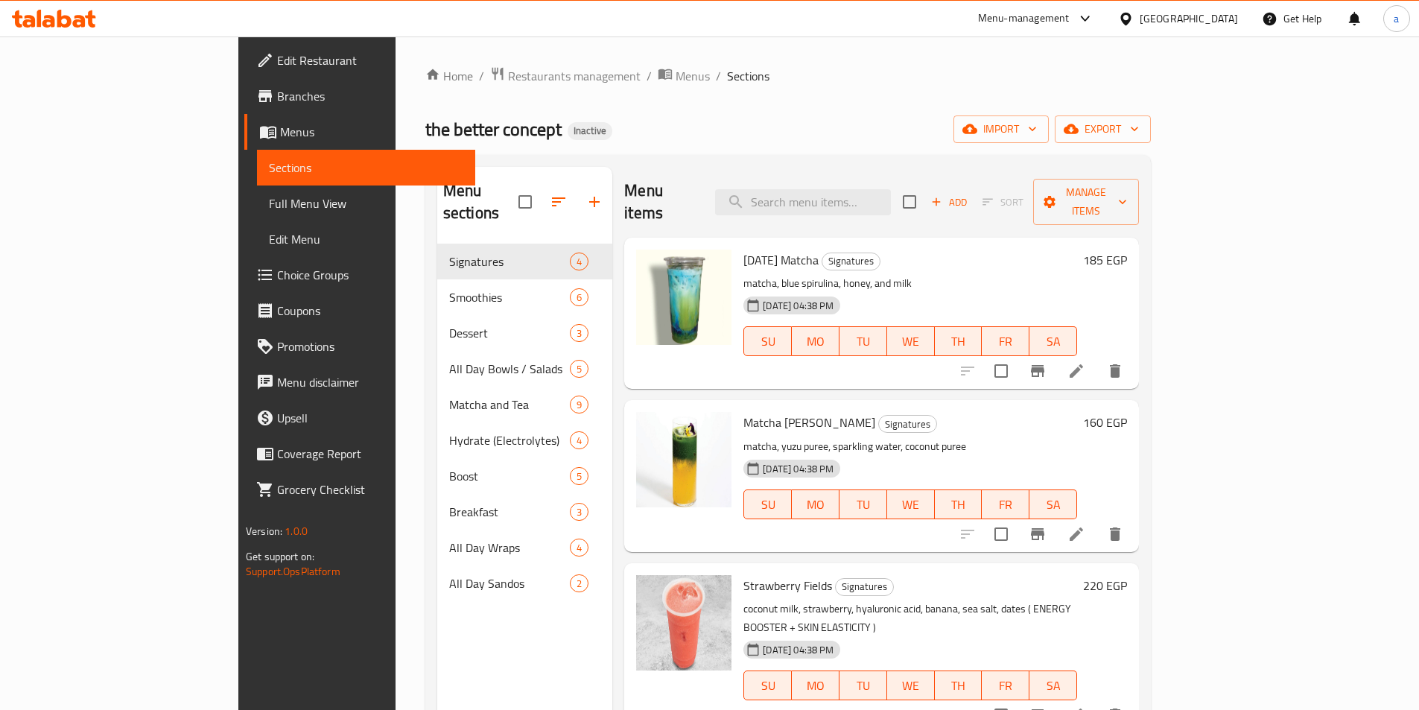
click at [277, 94] on span "Branches" at bounding box center [370, 96] width 186 height 18
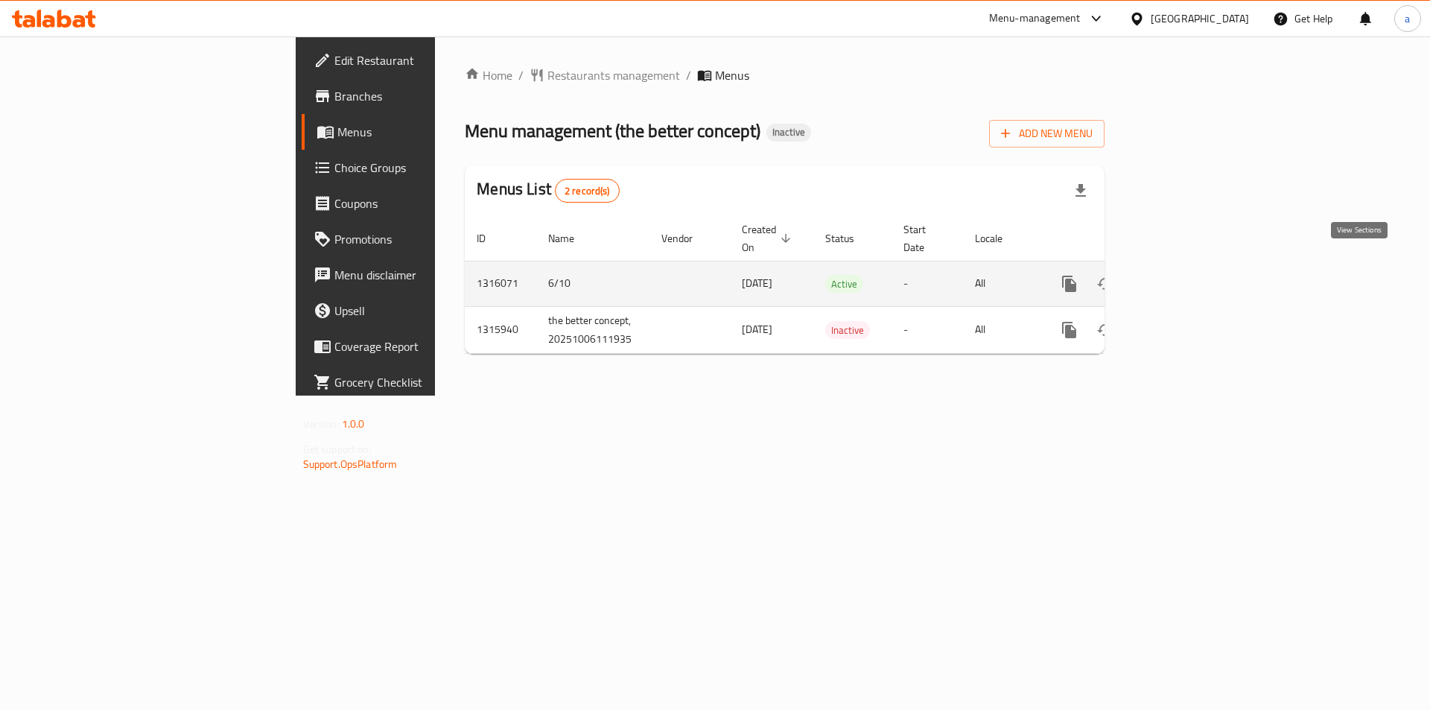
click at [1186, 275] on icon "enhanced table" at bounding box center [1177, 284] width 18 height 18
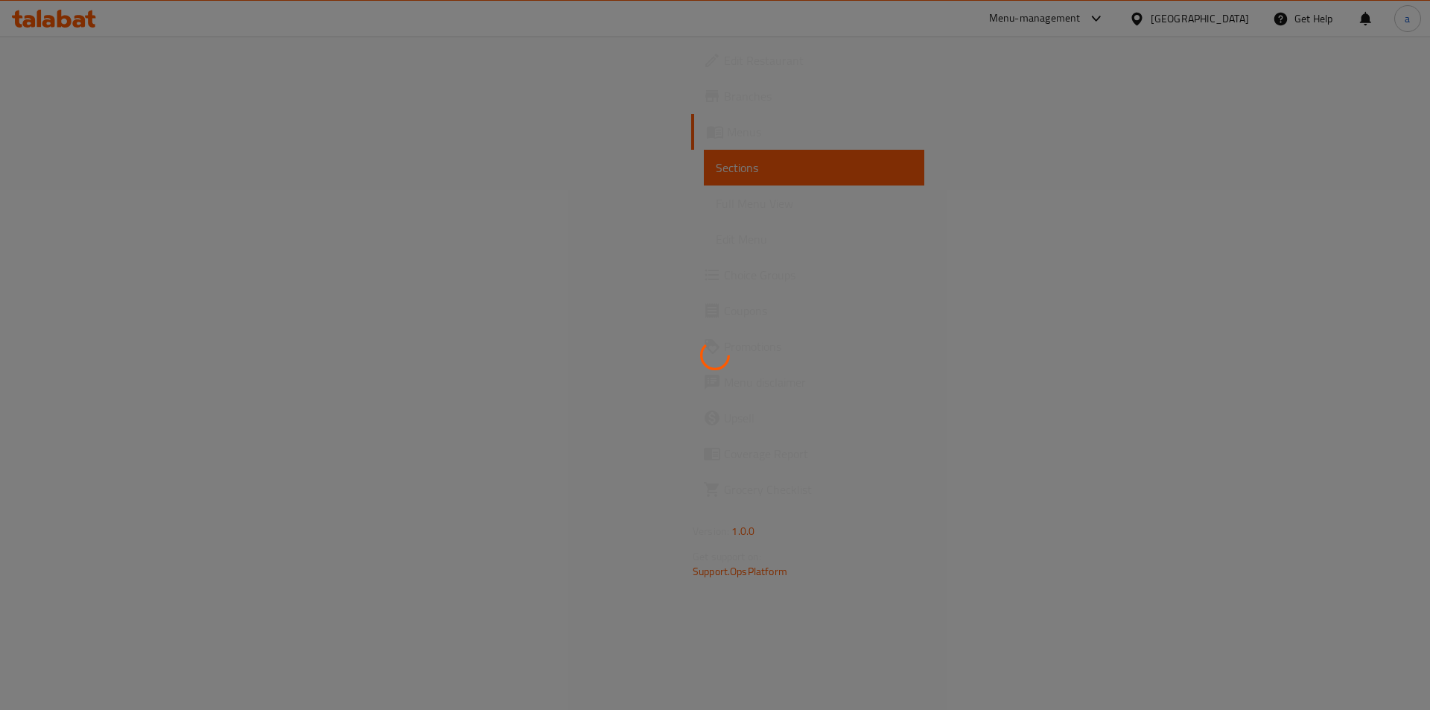
click at [1240, 244] on div at bounding box center [715, 355] width 1430 height 710
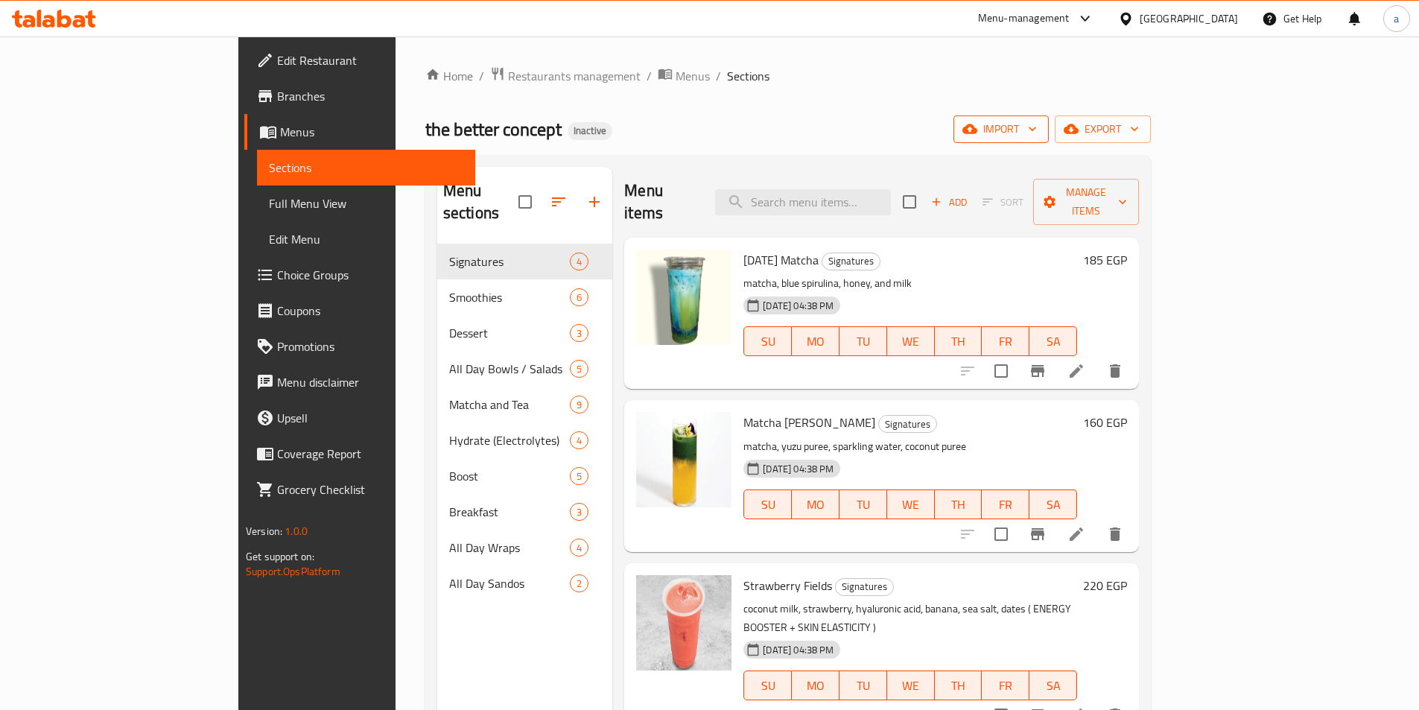
click at [1037, 127] on span "import" at bounding box center [1002, 129] width 72 height 19
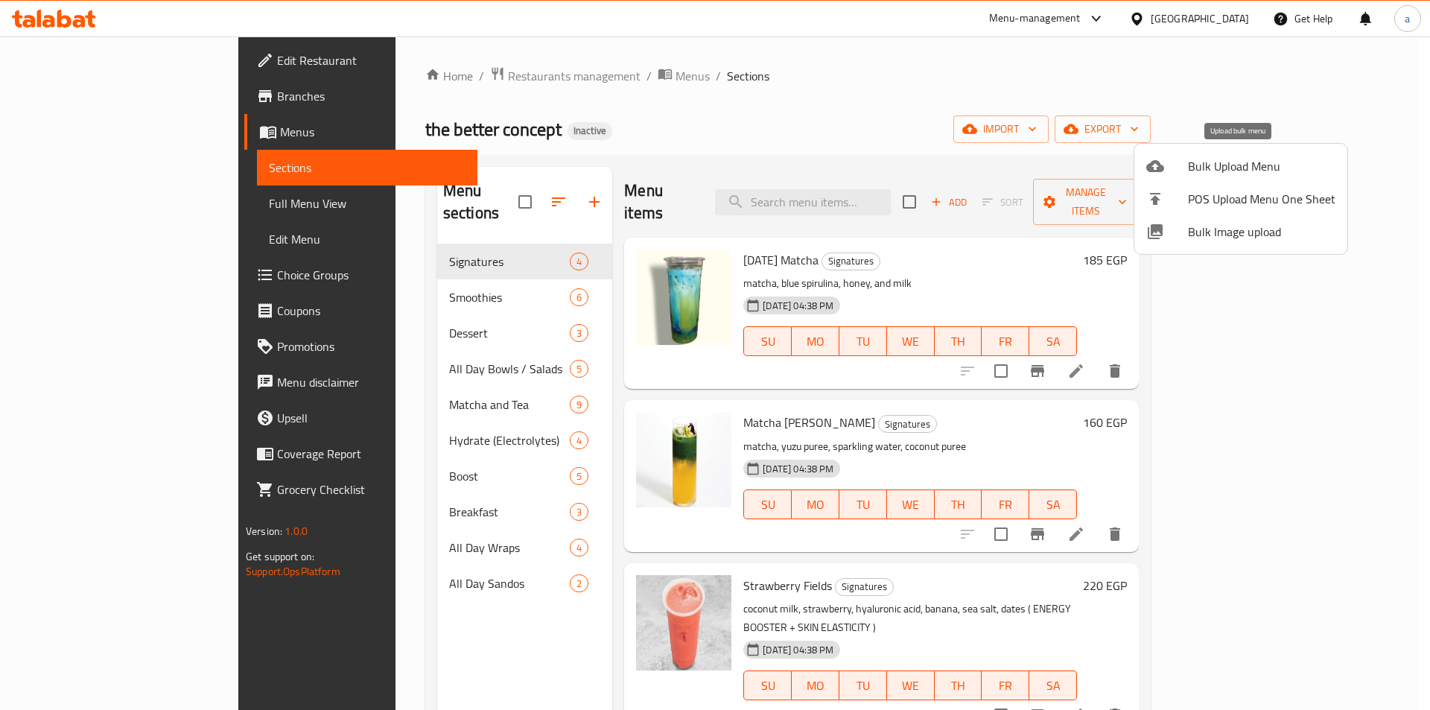
click at [1281, 171] on span "Bulk Upload Menu" at bounding box center [1262, 166] width 148 height 18
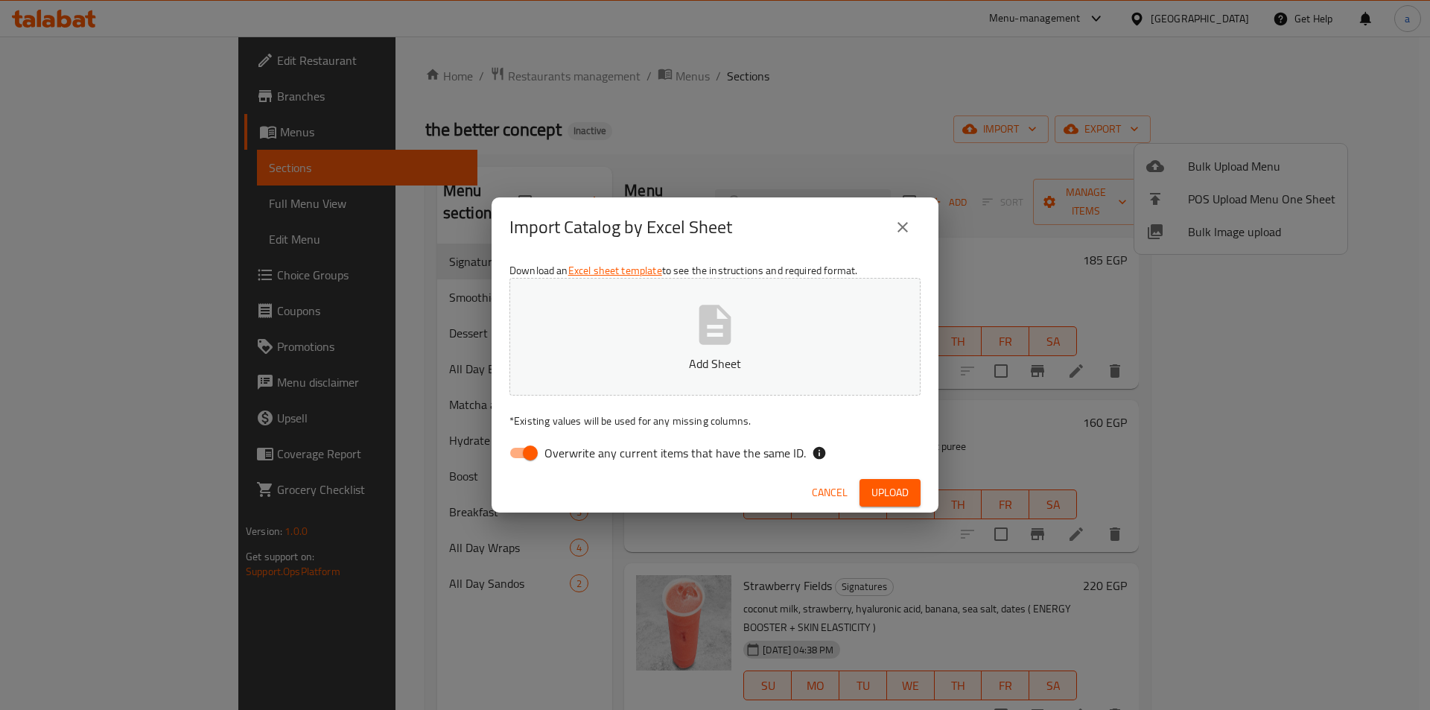
click at [904, 226] on icon "close" at bounding box center [903, 227] width 10 height 10
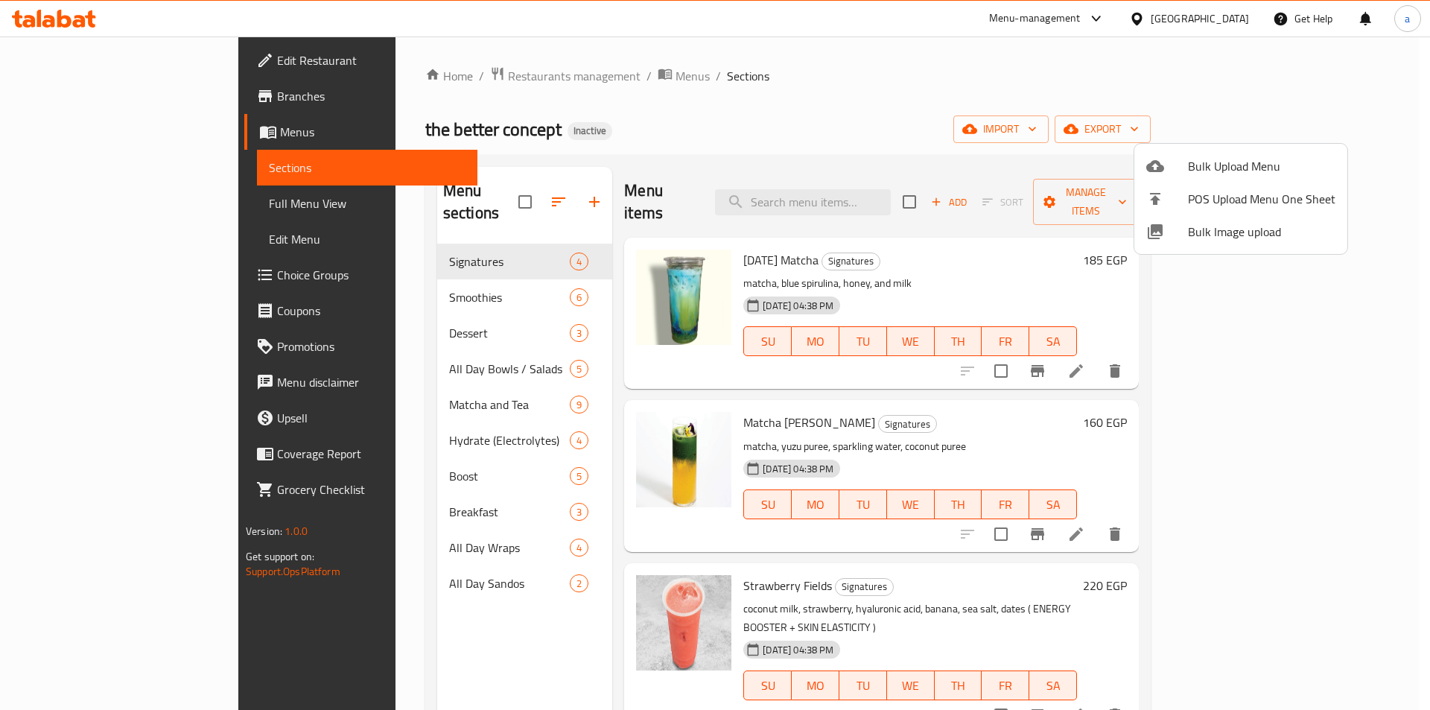
click at [1324, 127] on div at bounding box center [715, 355] width 1430 height 710
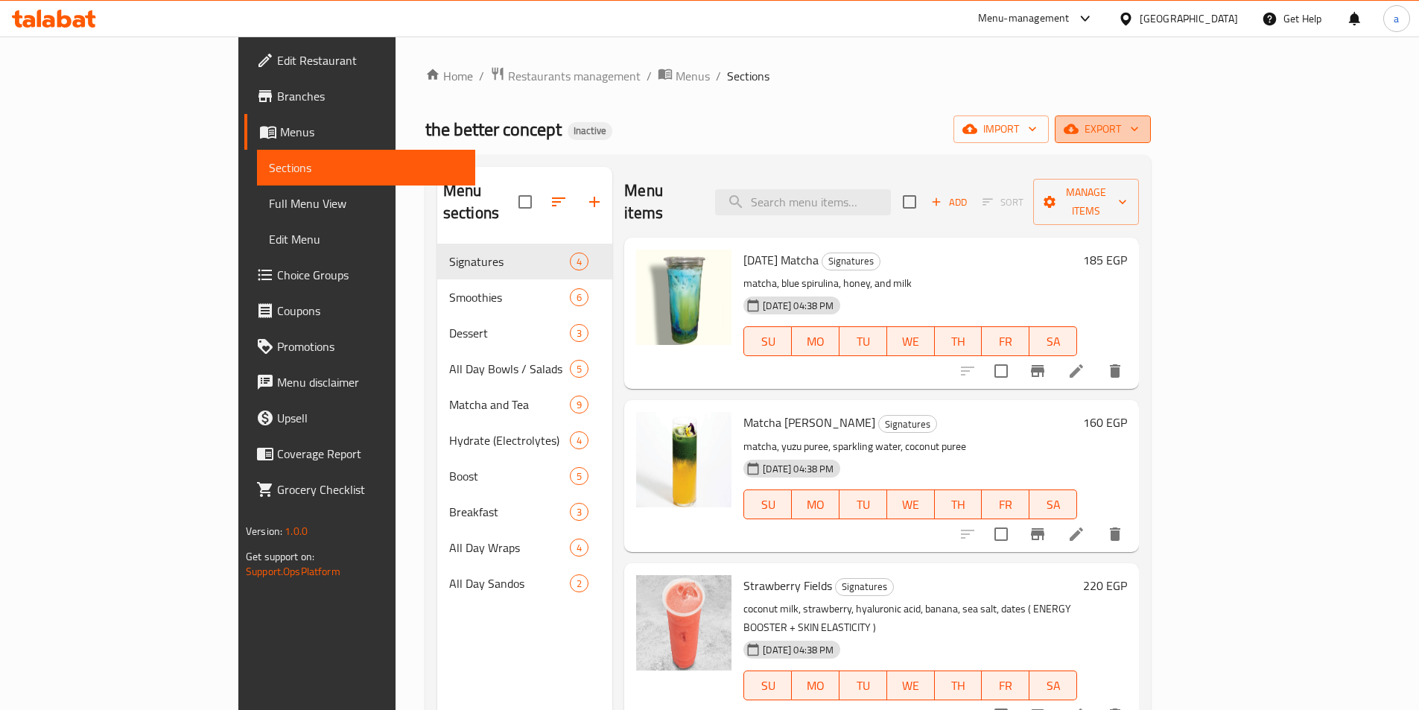
click at [1139, 127] on span "export" at bounding box center [1103, 129] width 72 height 19
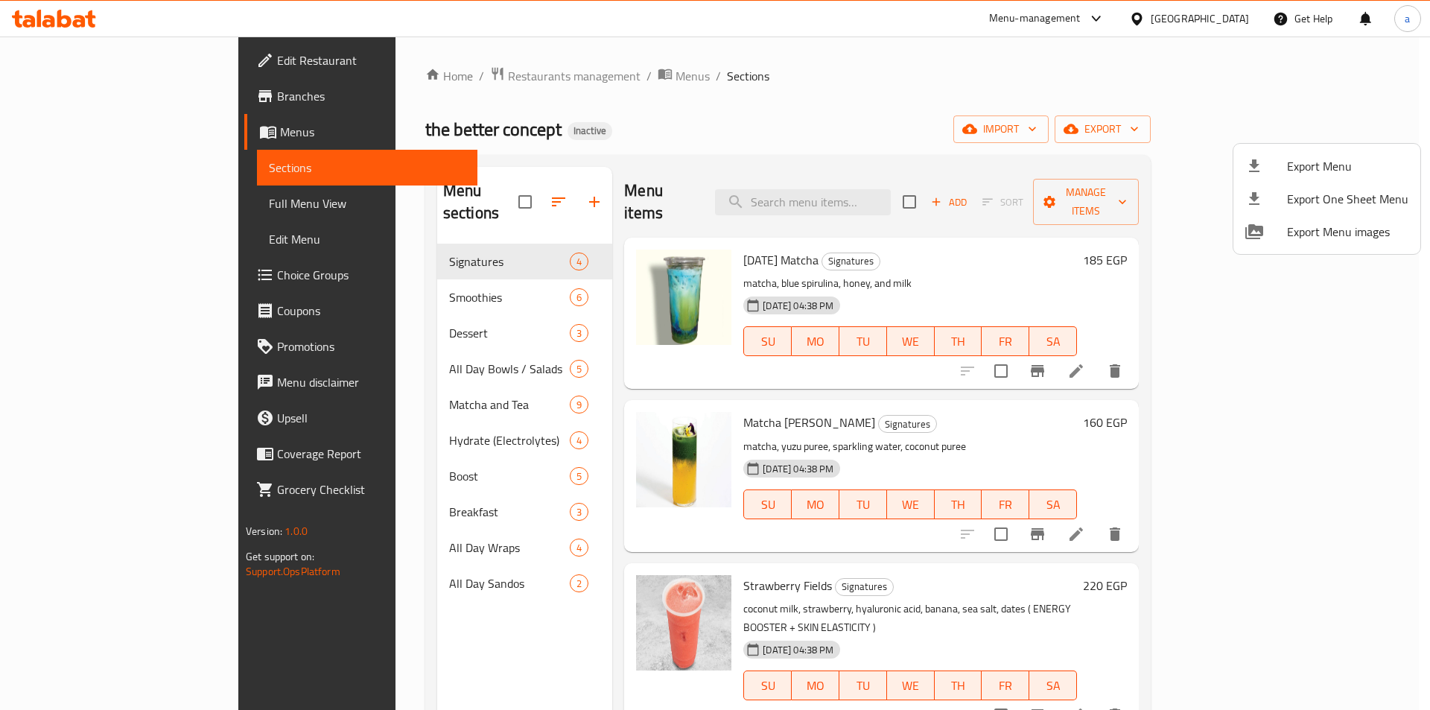
click at [1087, 118] on div at bounding box center [715, 355] width 1430 height 710
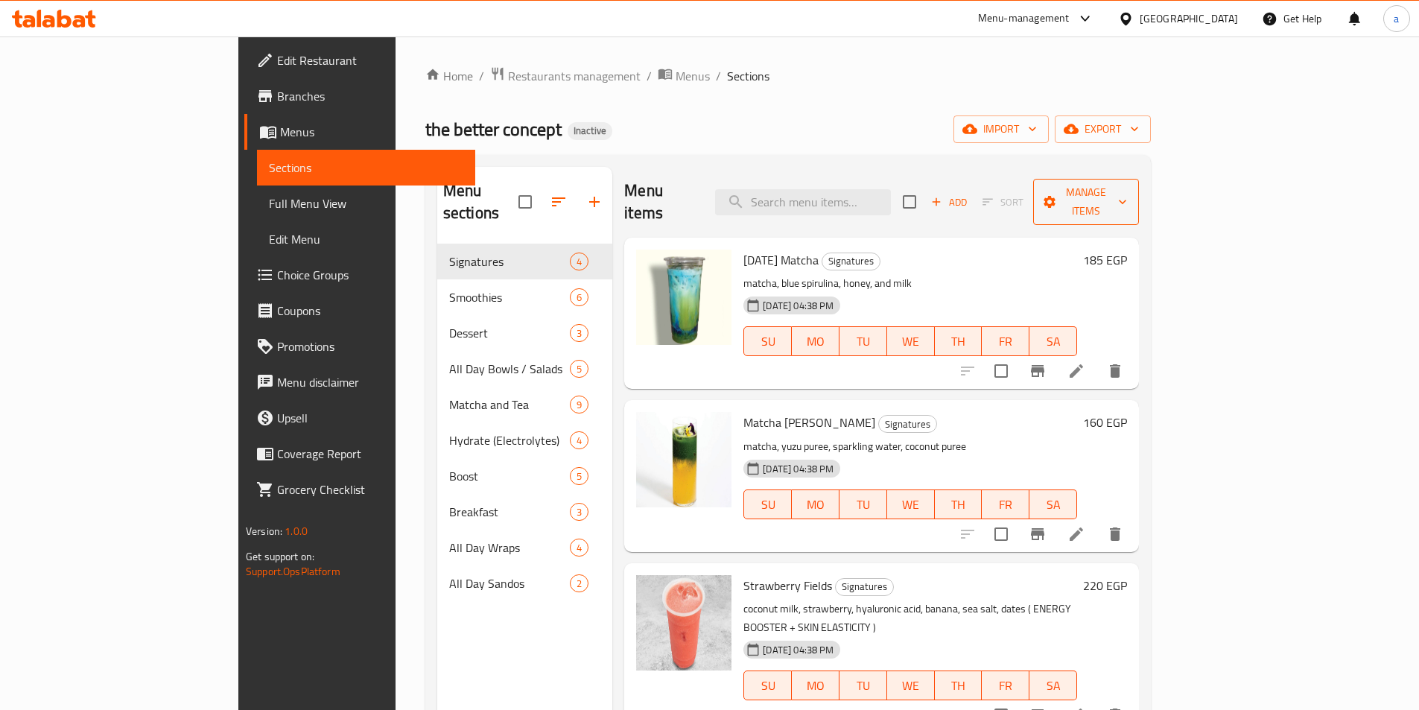
click at [1127, 188] on span "Manage items" at bounding box center [1086, 201] width 82 height 37
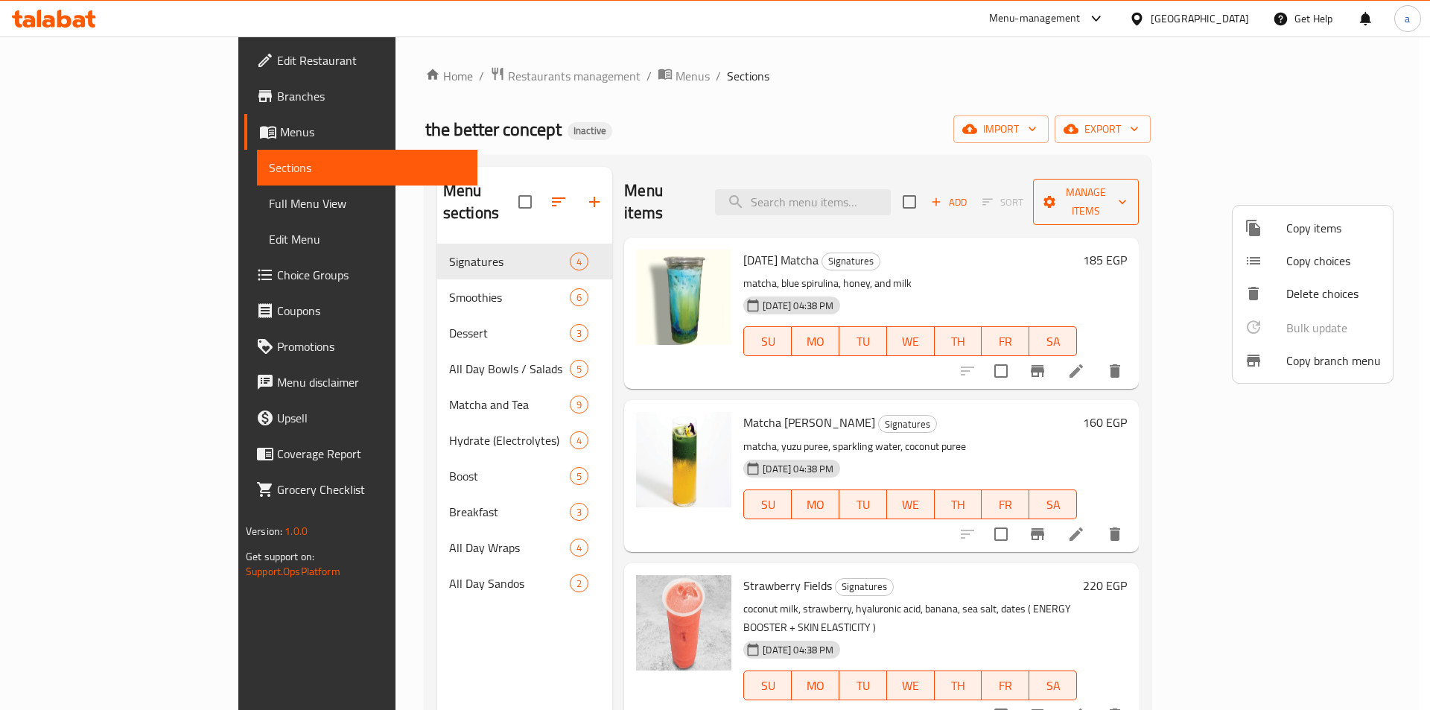
click at [1311, 188] on div at bounding box center [715, 355] width 1430 height 710
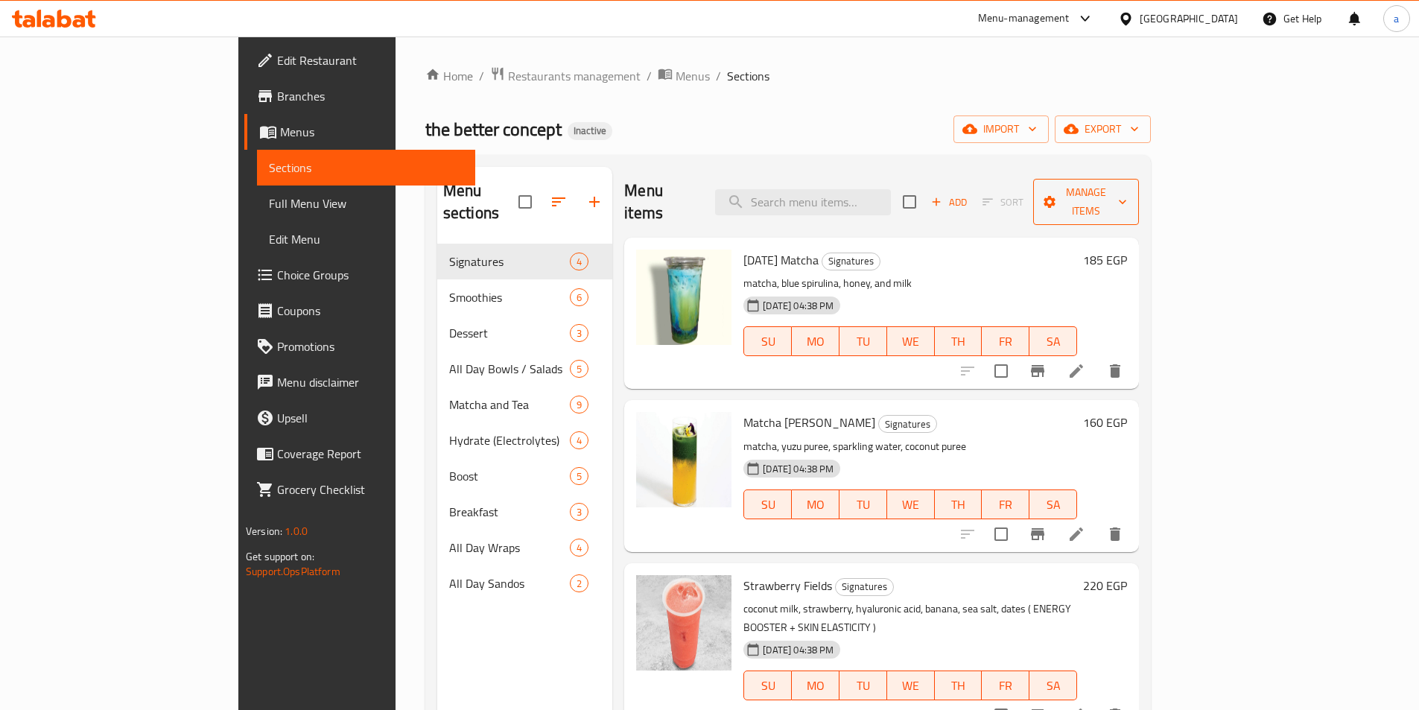
click at [1127, 188] on span "Manage items" at bounding box center [1086, 201] width 82 height 37
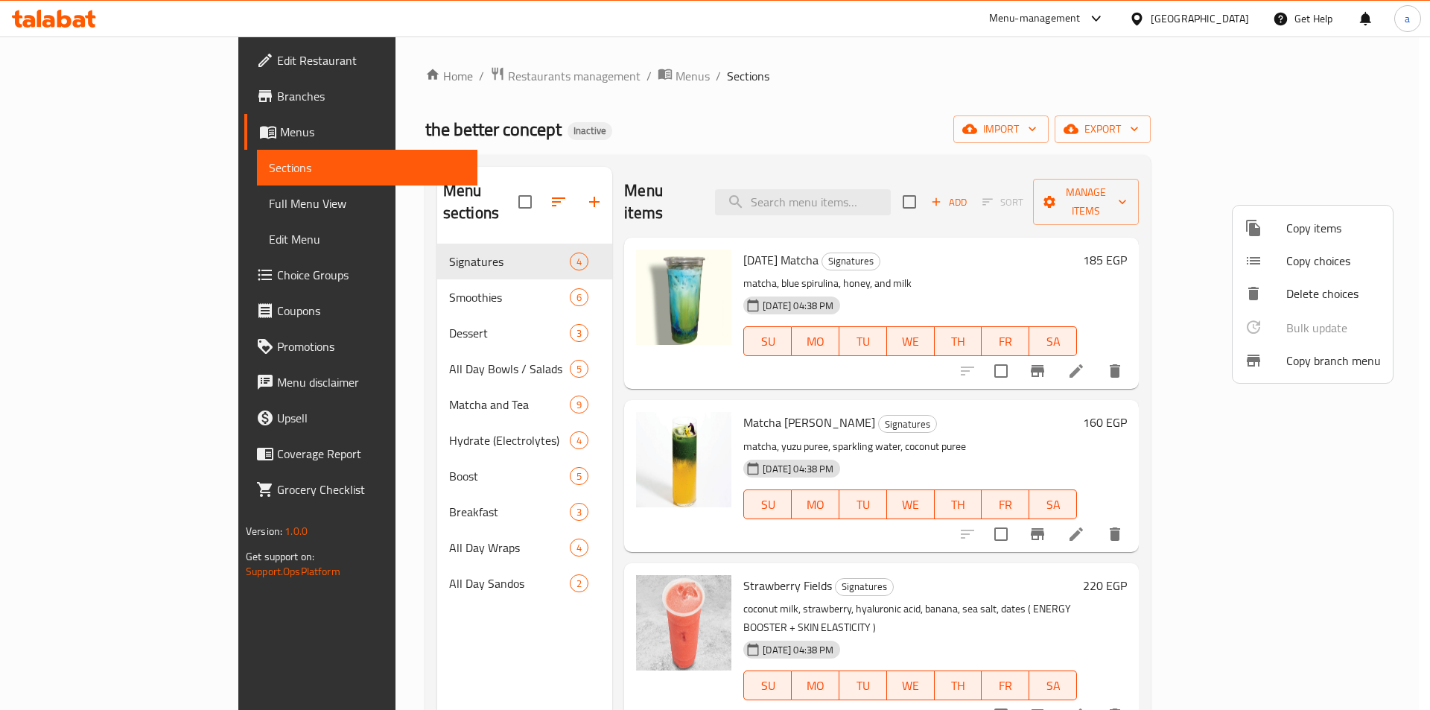
click at [1314, 358] on span "Copy branch menu" at bounding box center [1334, 361] width 95 height 18
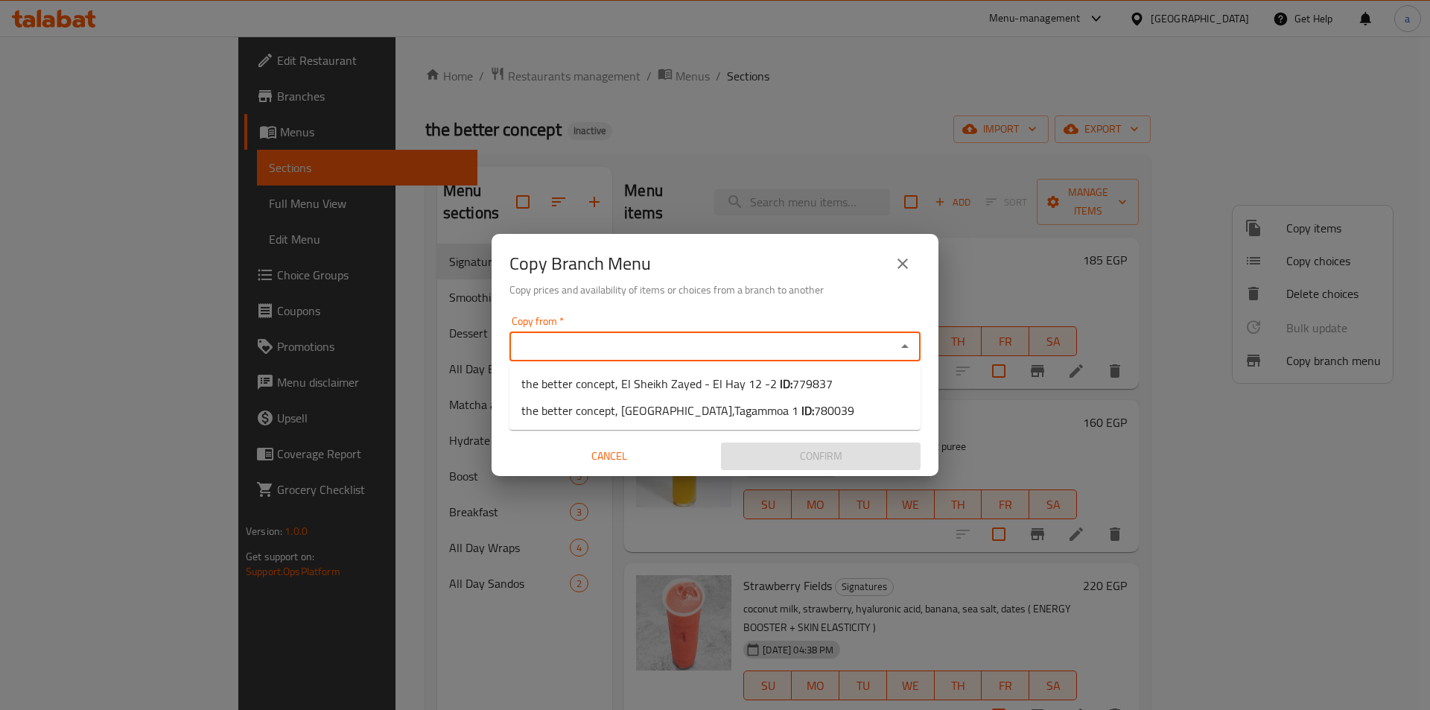
click at [709, 340] on input "Copy from   *" at bounding box center [703, 346] width 378 height 21
click at [601, 333] on div "Copy from *" at bounding box center [715, 347] width 411 height 30
click at [659, 344] on input "Copy from   *" at bounding box center [703, 346] width 378 height 21
click at [657, 381] on span "the better concept, El Sheikh Zayed - El Hay 12 -2 ID: 779837" at bounding box center [677, 384] width 311 height 18
type input "the better concept, El Sheikh Zayed - El Hay 12 -2"
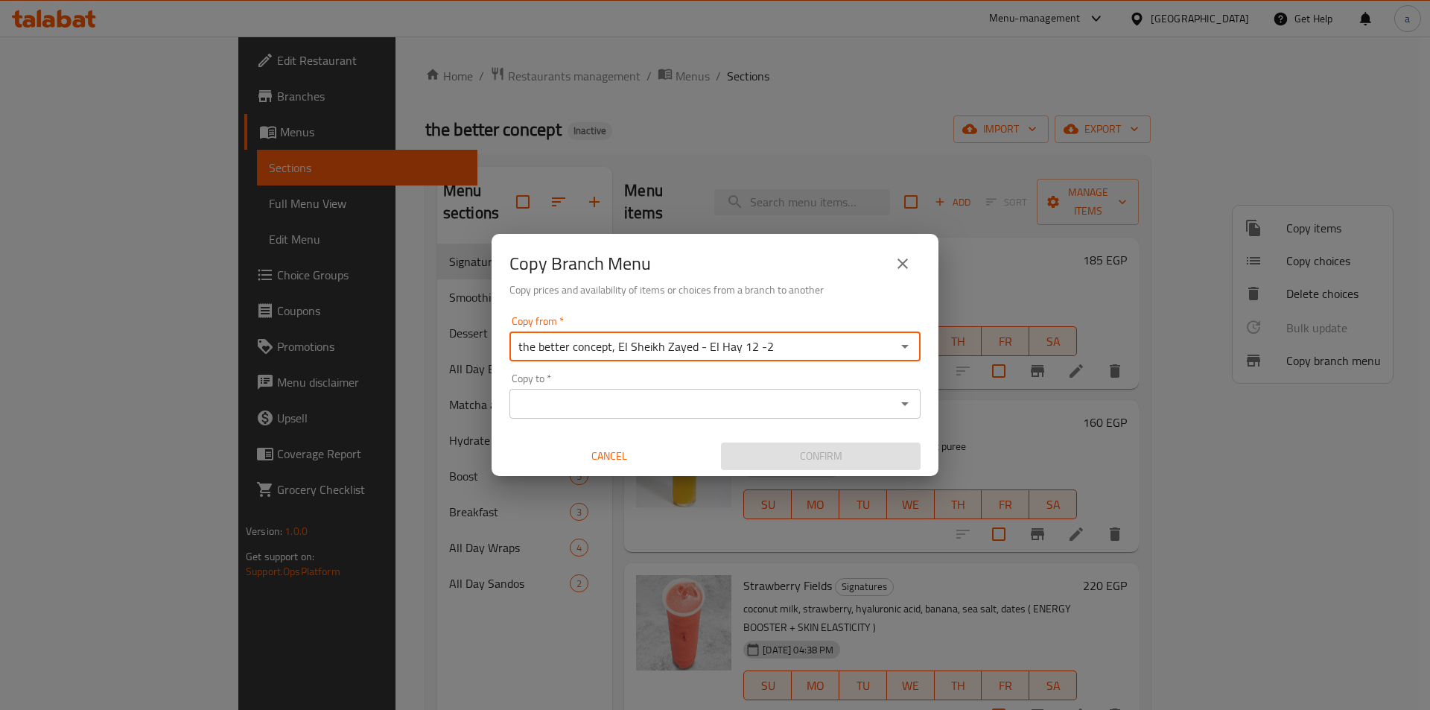
click at [659, 407] on input "Copy to   *" at bounding box center [703, 403] width 378 height 21
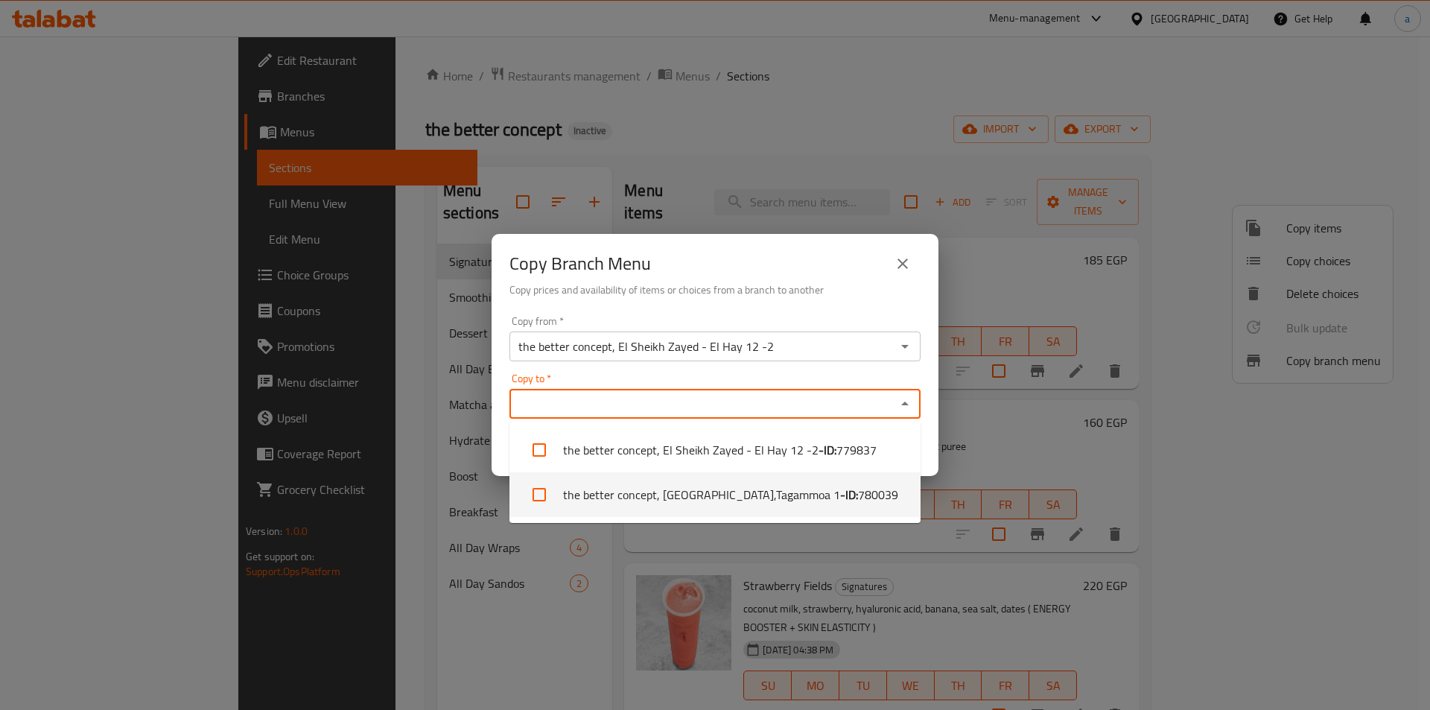
click at [686, 487] on li "the better concept, New Cairo,Tagammoa 1 - ID: 780039" at bounding box center [715, 494] width 411 height 45
checkbox input "true"
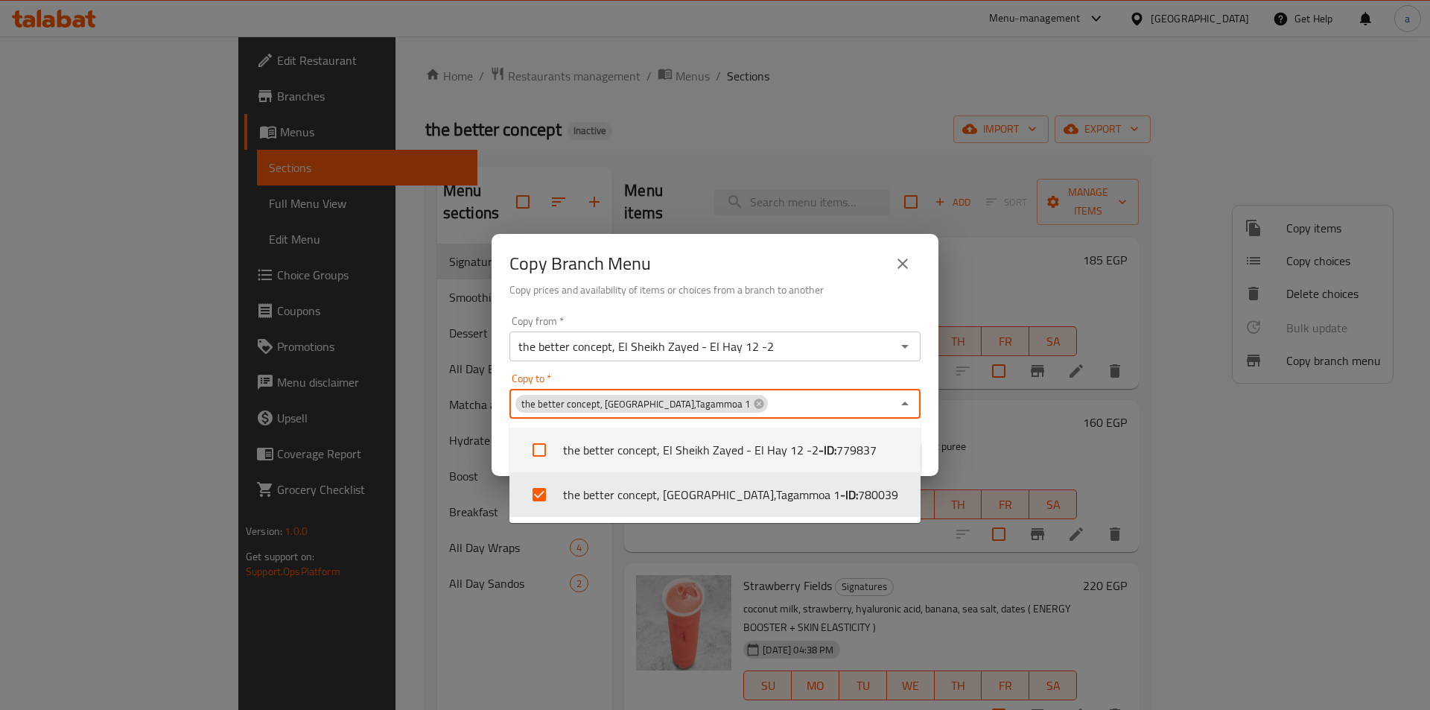
click at [507, 430] on div "Copy from   * the better concept, El Sheikh Zayed - El Hay 12 -2 Copy from * Co…" at bounding box center [715, 393] width 447 height 166
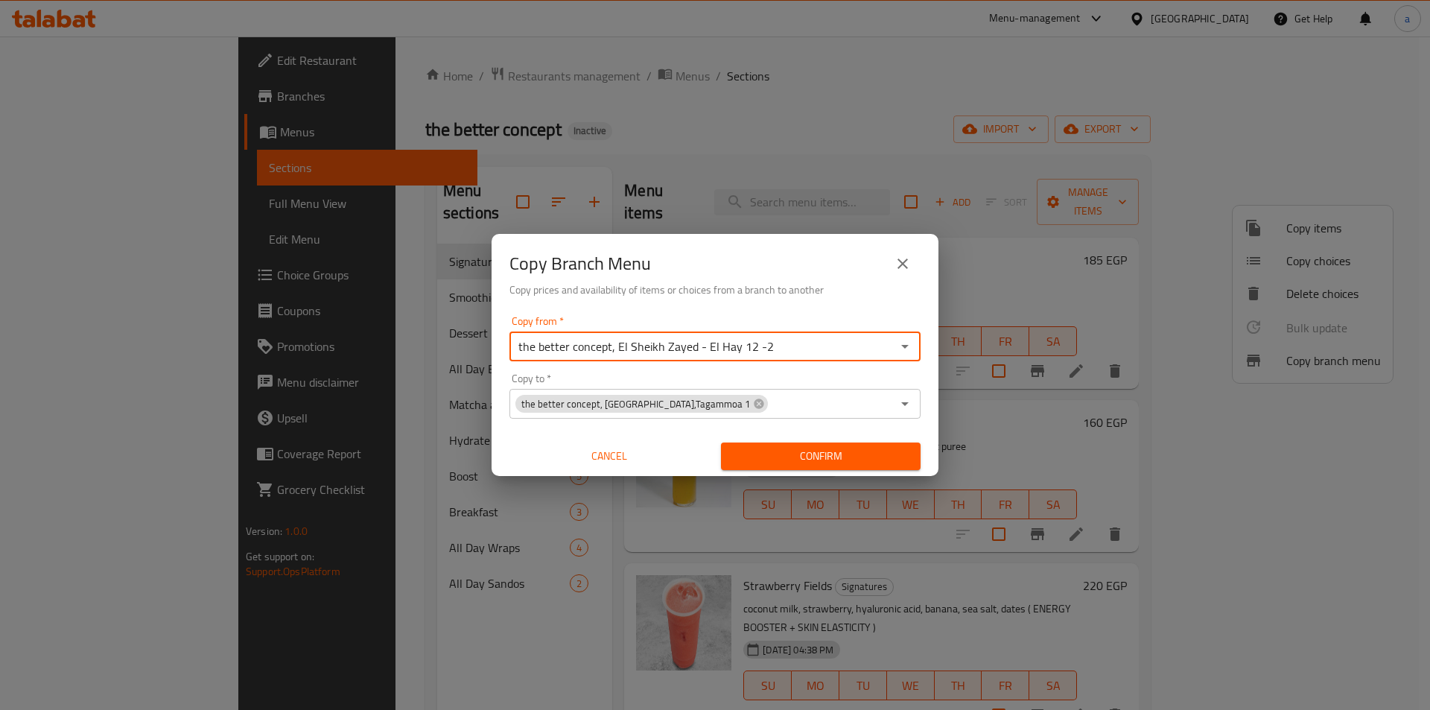
click at [844, 346] on input "the better concept, El Sheikh Zayed - El Hay 12 -2" at bounding box center [703, 346] width 378 height 21
click at [906, 345] on icon "Open" at bounding box center [904, 347] width 7 height 4
click at [820, 354] on input "the better concept, El Sheikh Zayed - El Hay 12 -2" at bounding box center [703, 346] width 378 height 21
click at [906, 349] on icon "Open" at bounding box center [905, 347] width 18 height 18
click at [781, 353] on input "the better concept, El Sheikh Zayed - El Hay 12 -2" at bounding box center [703, 346] width 378 height 21
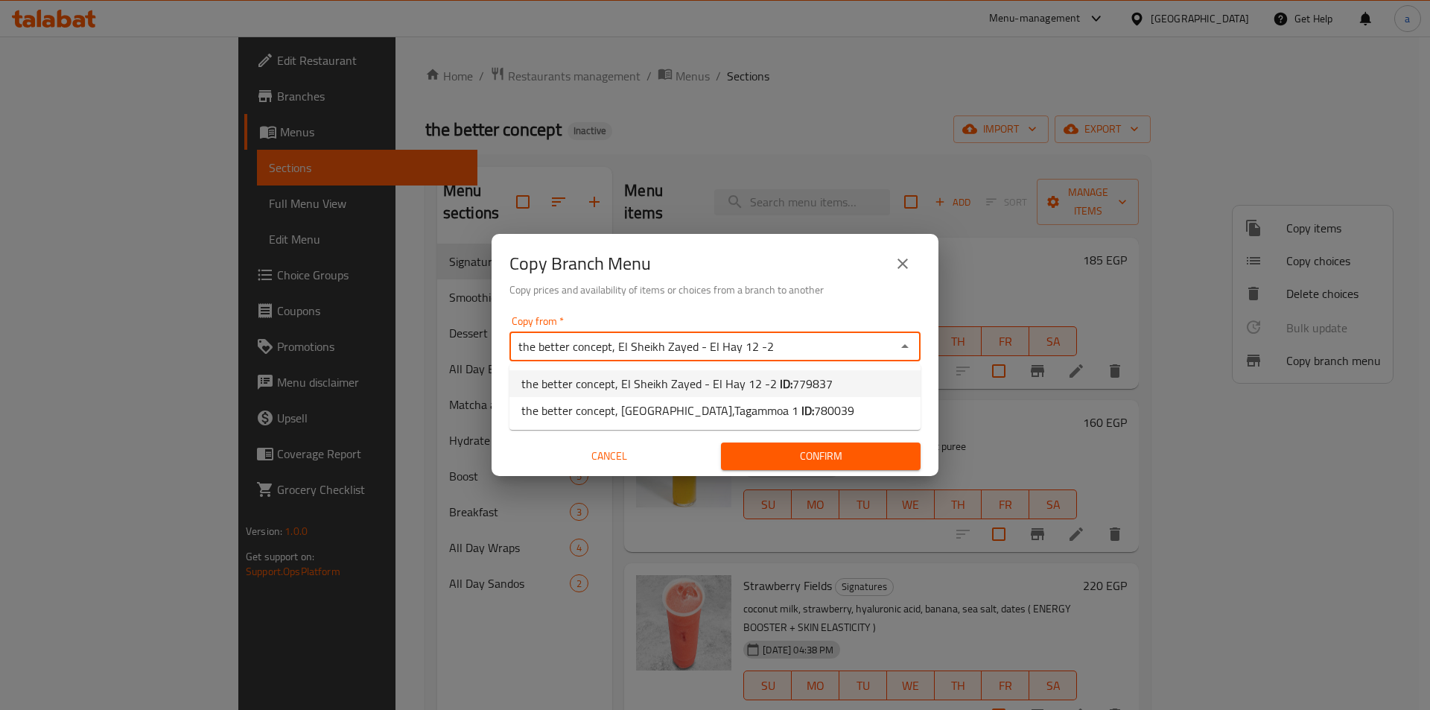
click at [826, 333] on div "the better concept, El Sheikh Zayed - El Hay 12 -2 Copy from *" at bounding box center [715, 347] width 411 height 30
click at [826, 312] on div "Copy from   * the better concept, El Sheikh Zayed - El Hay 12 -2 Copy from * Co…" at bounding box center [715, 393] width 447 height 166
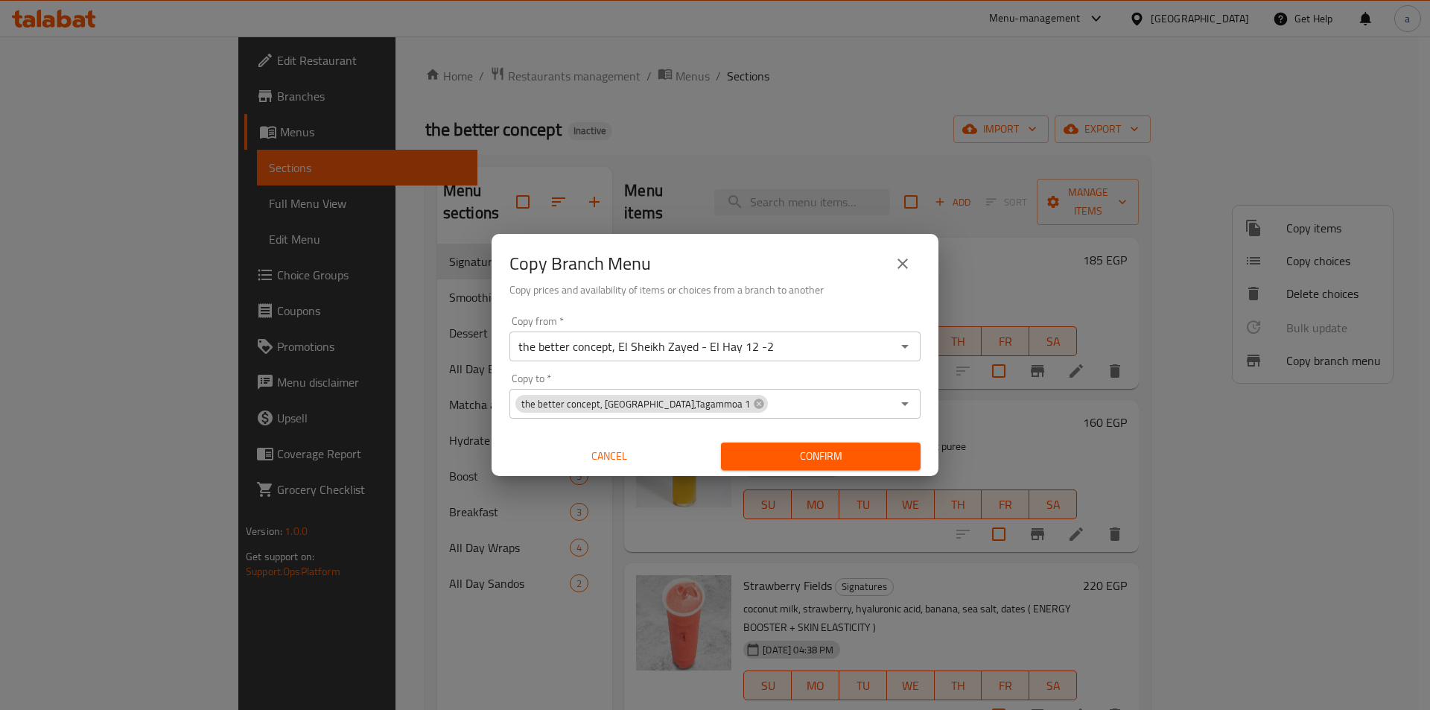
click at [899, 267] on icon "close" at bounding box center [903, 264] width 10 height 10
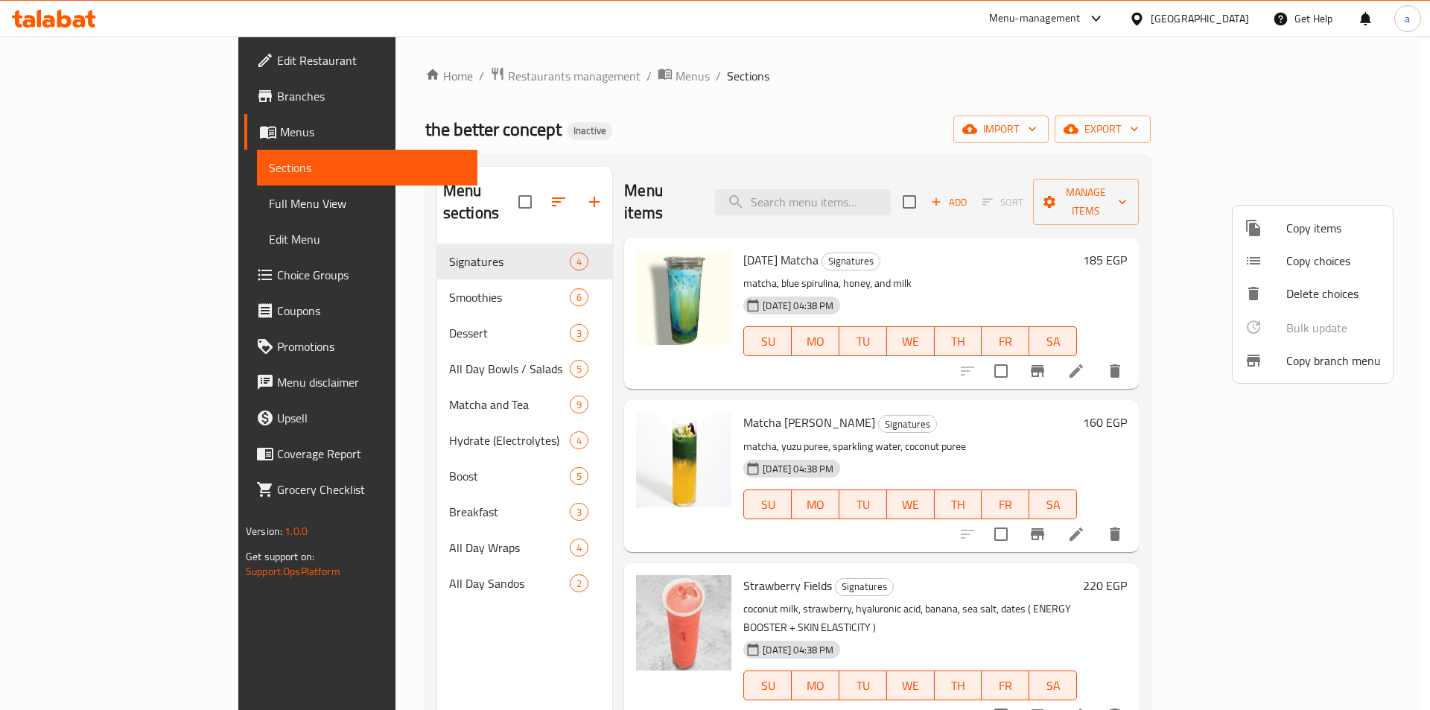
click at [69, 96] on div at bounding box center [715, 355] width 1430 height 710
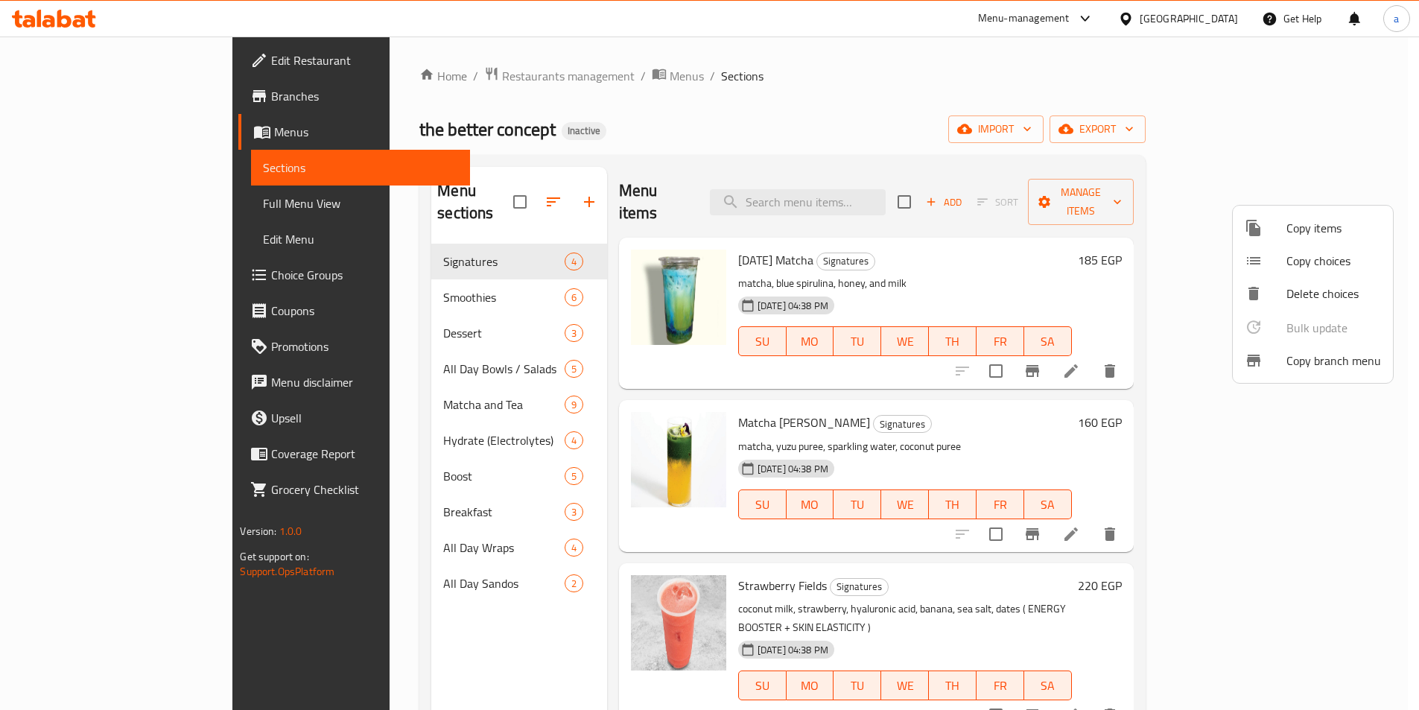
click at [271, 96] on span "Branches" at bounding box center [364, 96] width 186 height 18
